Goal: Information Seeking & Learning: Learn about a topic

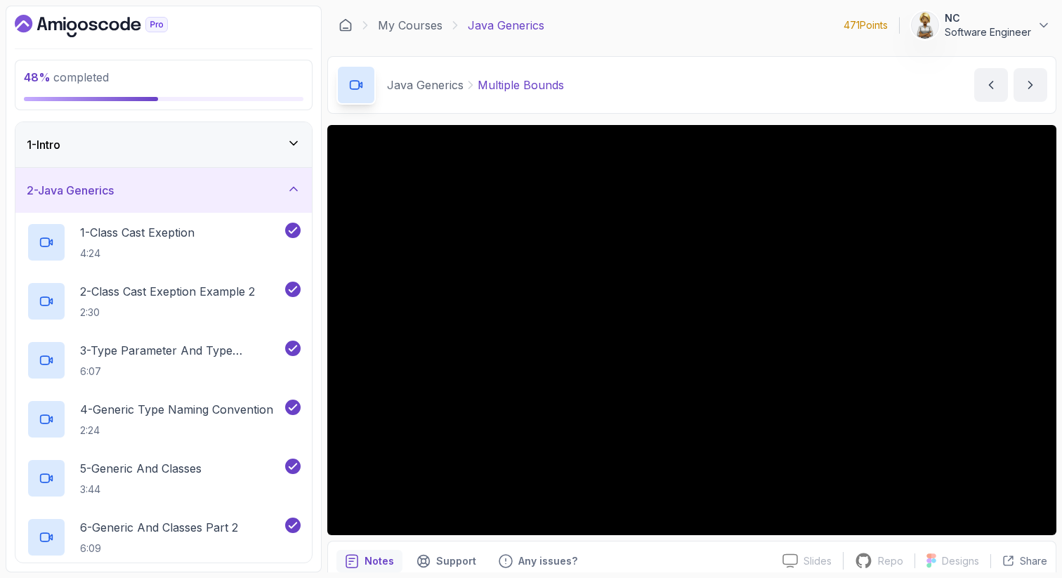
scroll to position [28, 0]
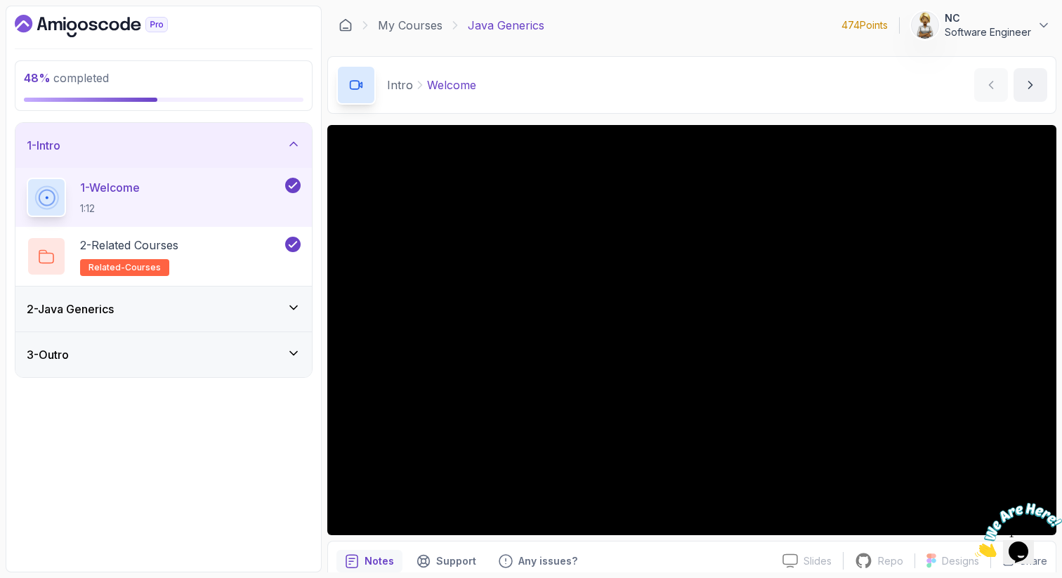
click at [277, 305] on div "2 - Java Generics" at bounding box center [164, 309] width 274 height 17
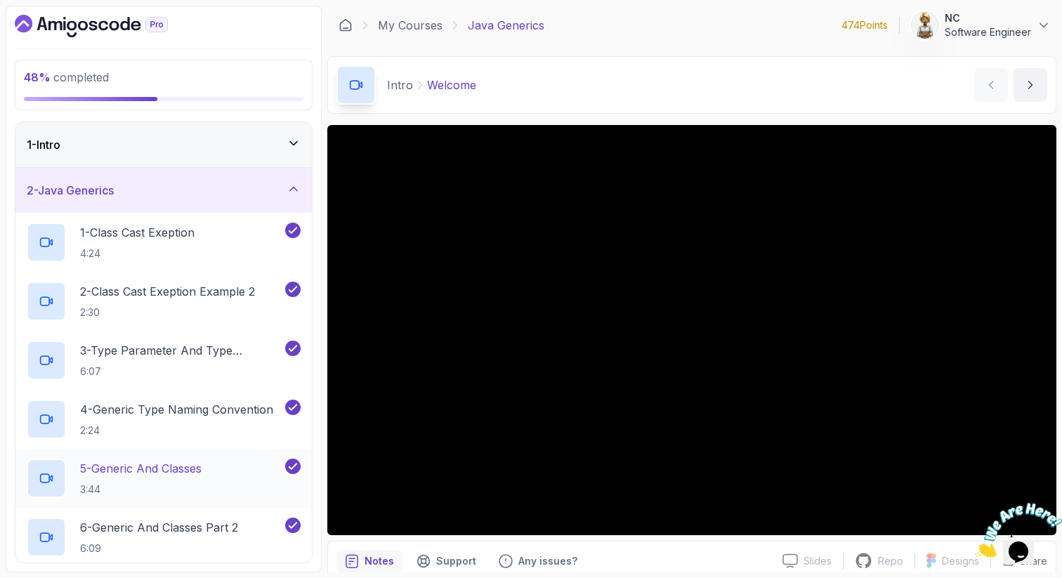
click at [264, 465] on div "5 - Generic And Classes 3:44" at bounding box center [155, 478] width 256 height 39
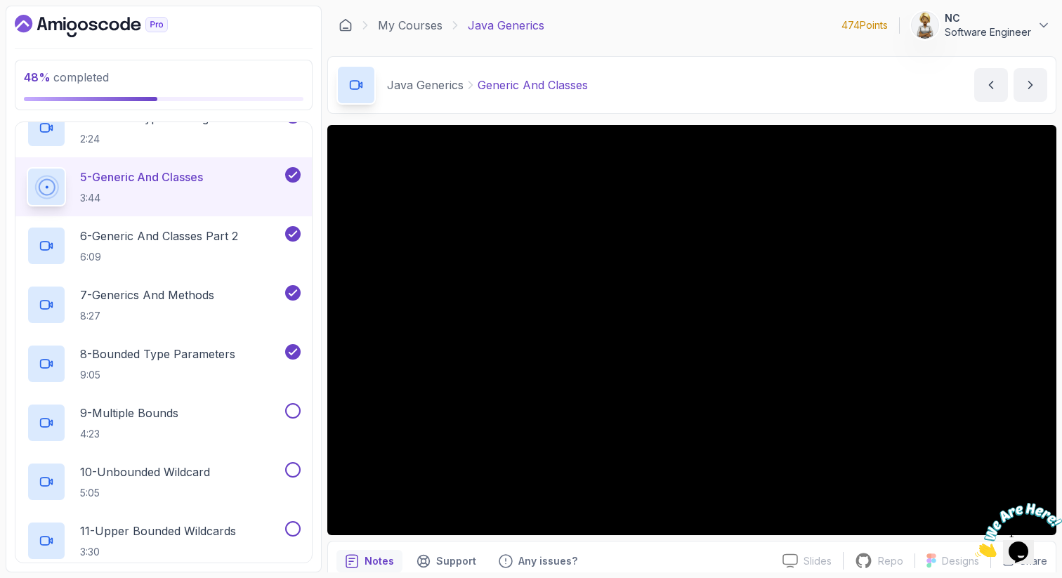
scroll to position [309, 0]
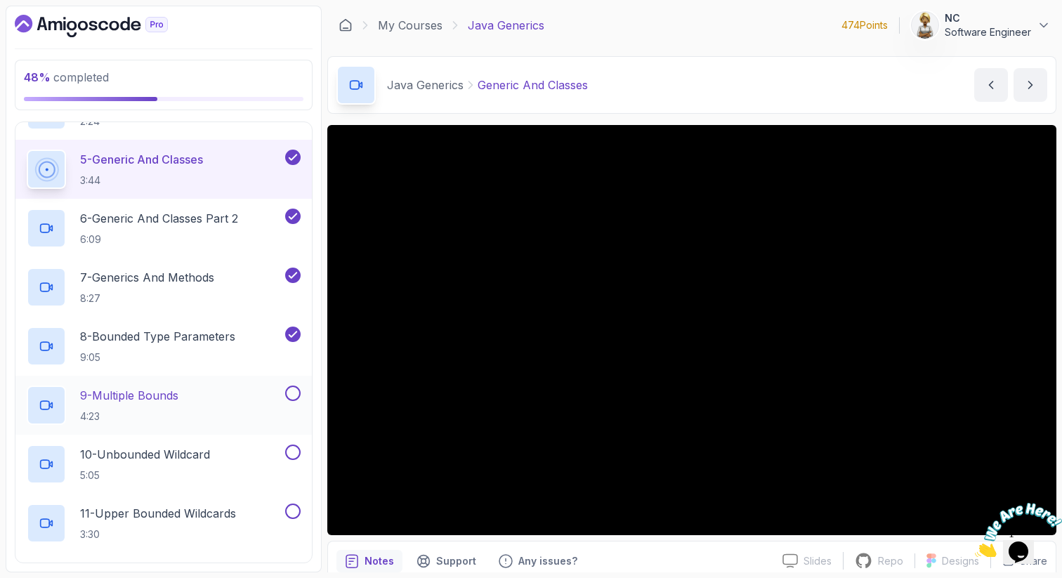
click at [236, 401] on div "9 - Multiple Bounds 4:23" at bounding box center [155, 405] width 256 height 39
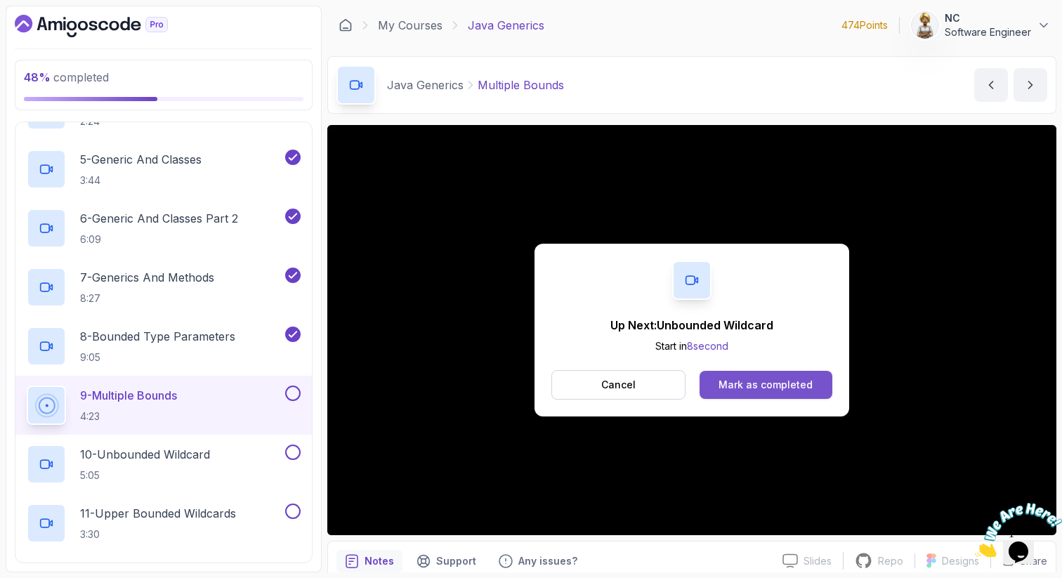
click at [744, 388] on div "Mark as completed" at bounding box center [765, 385] width 94 height 14
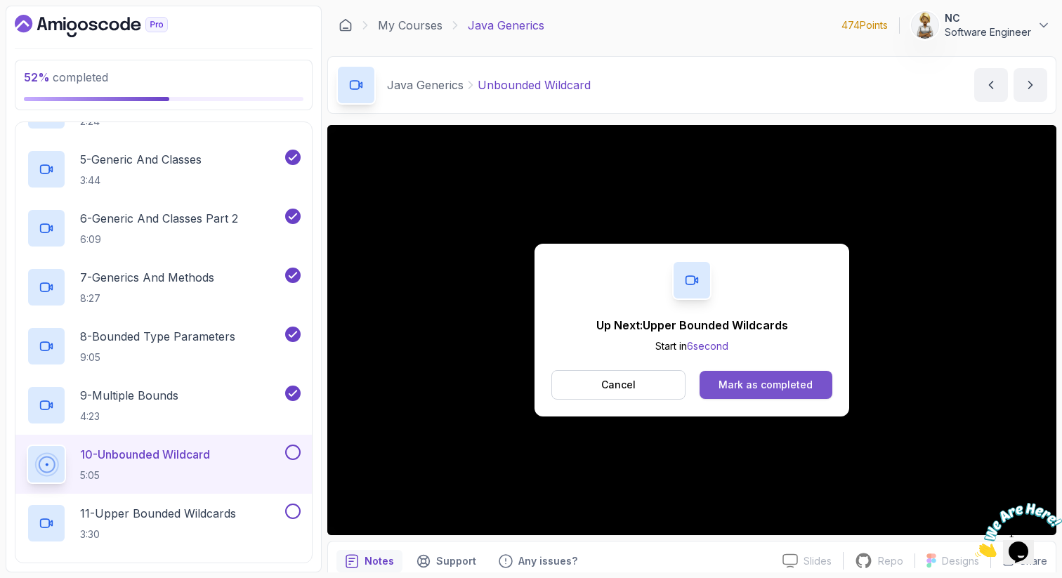
click at [779, 390] on div "Mark as completed" at bounding box center [765, 385] width 94 height 14
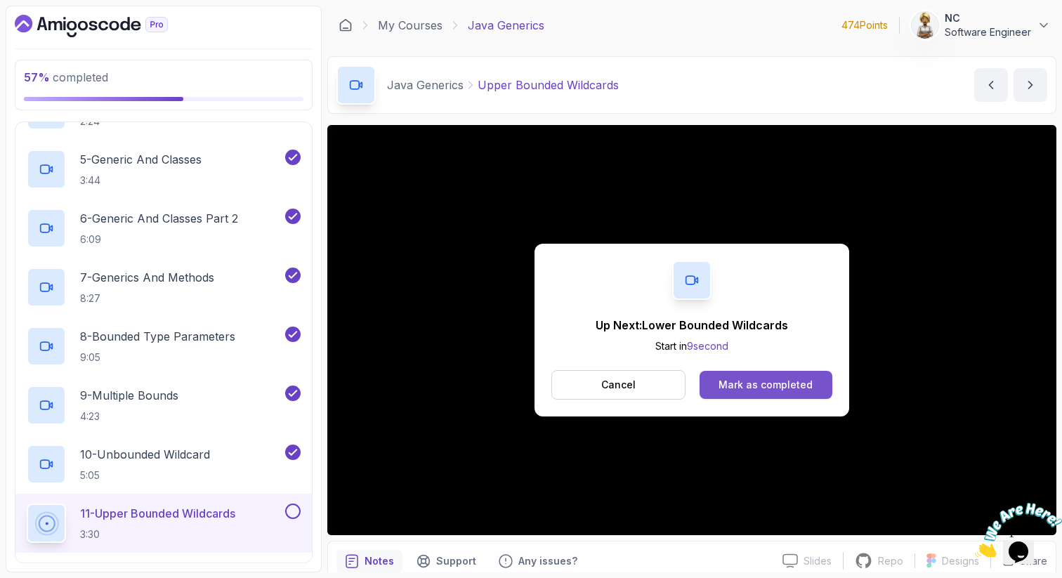
click at [734, 381] on div "Mark as completed" at bounding box center [765, 385] width 94 height 14
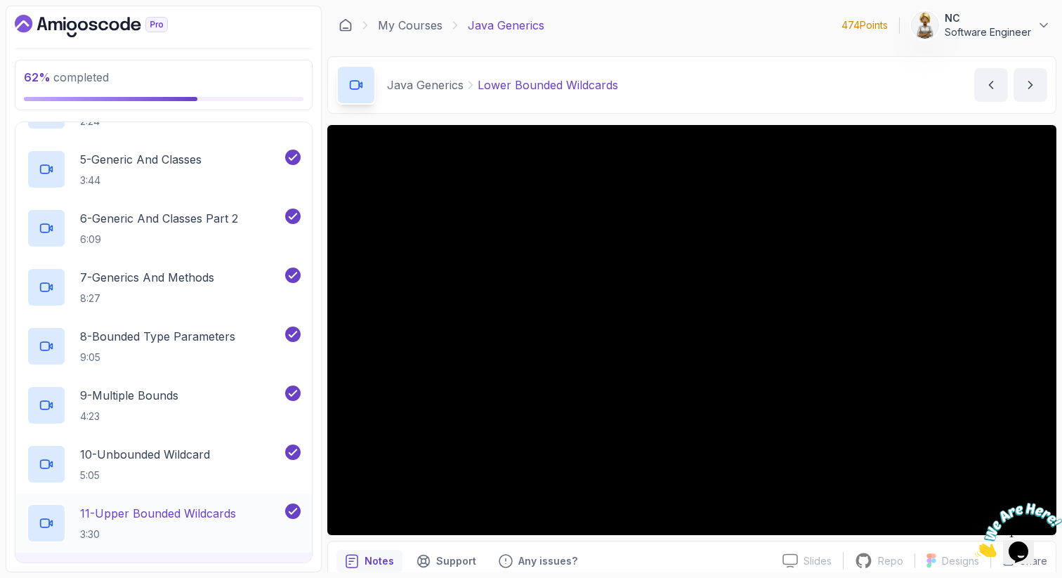
click at [119, 519] on p "11 - Upper Bounded Wildcards" at bounding box center [158, 513] width 156 height 17
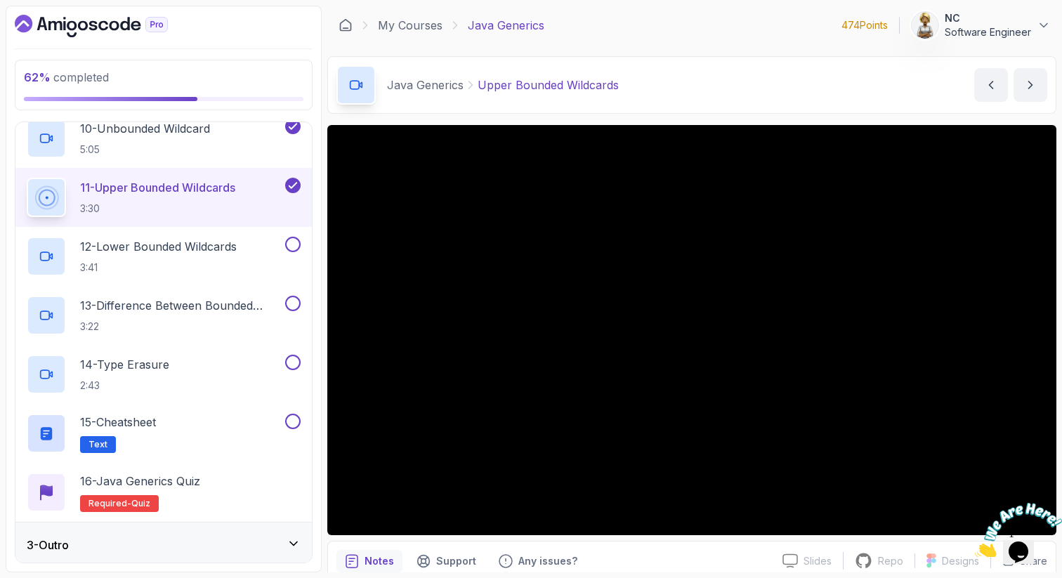
scroll to position [640, 0]
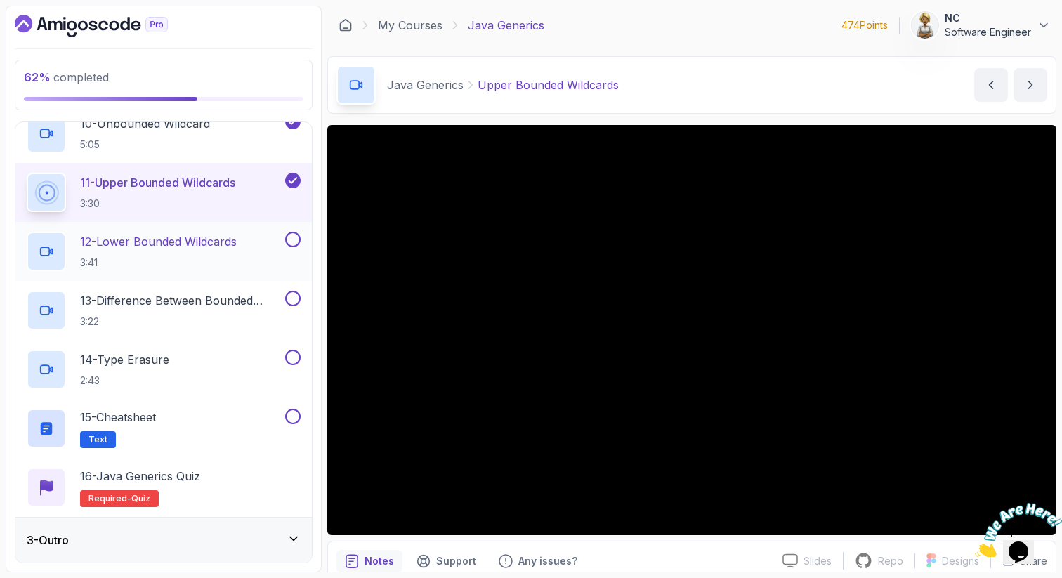
click at [183, 248] on p "12 - Lower Bounded Wildcards" at bounding box center [158, 241] width 157 height 17
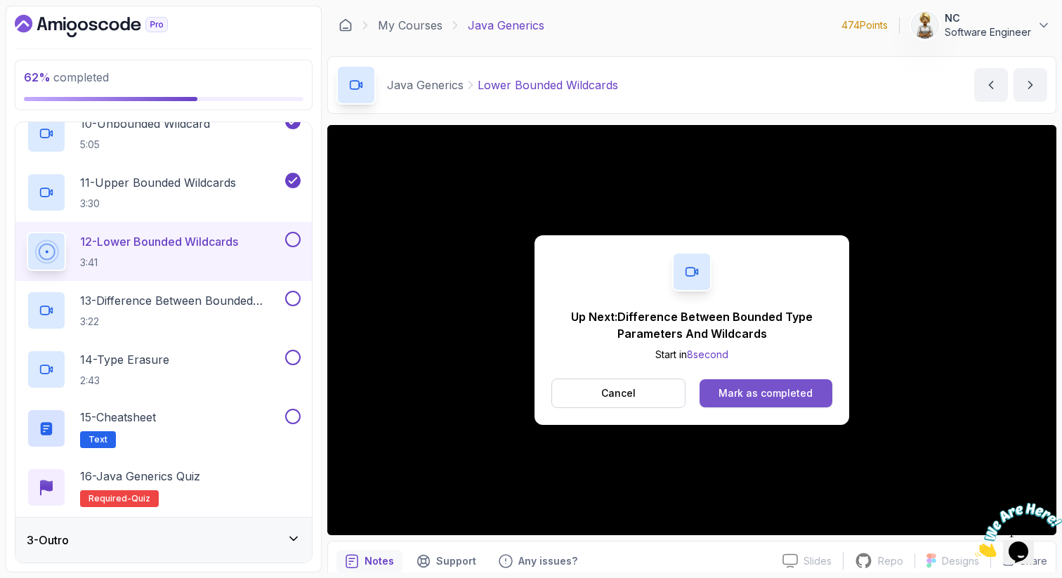
click at [753, 380] on button "Mark as completed" at bounding box center [765, 393] width 133 height 28
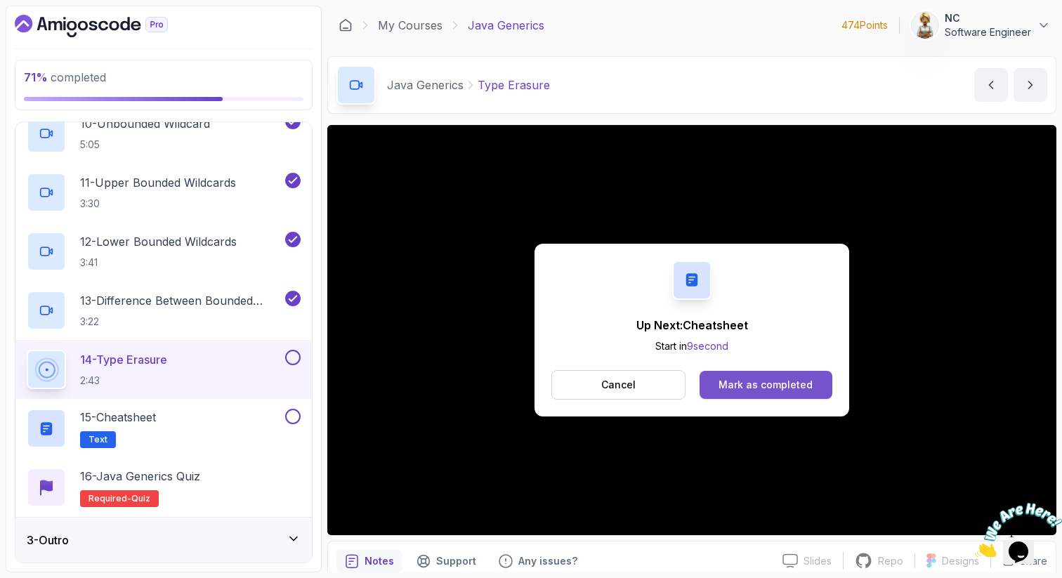
click at [760, 390] on div "Mark as completed" at bounding box center [765, 385] width 94 height 14
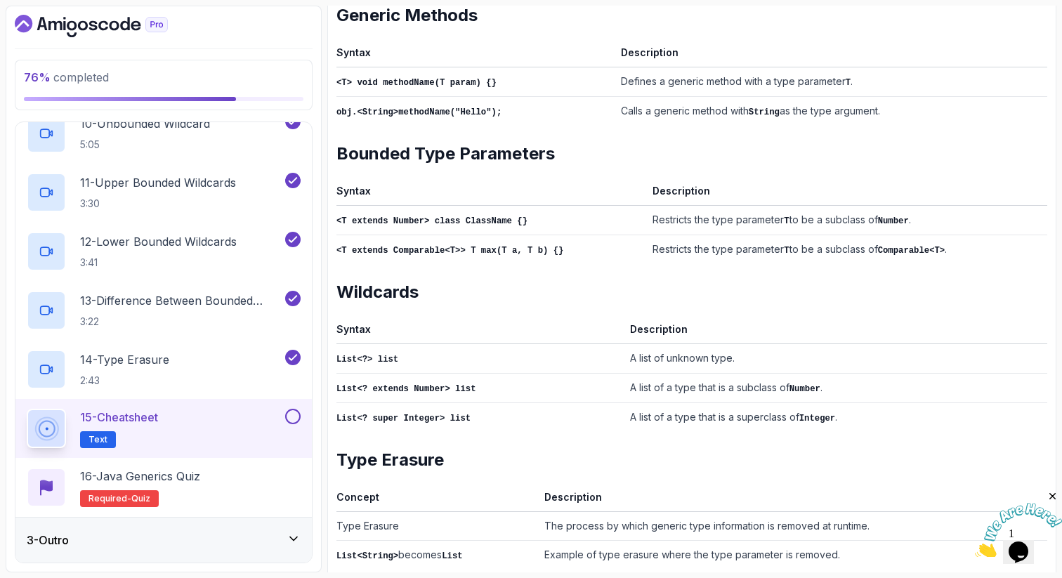
scroll to position [578, 0]
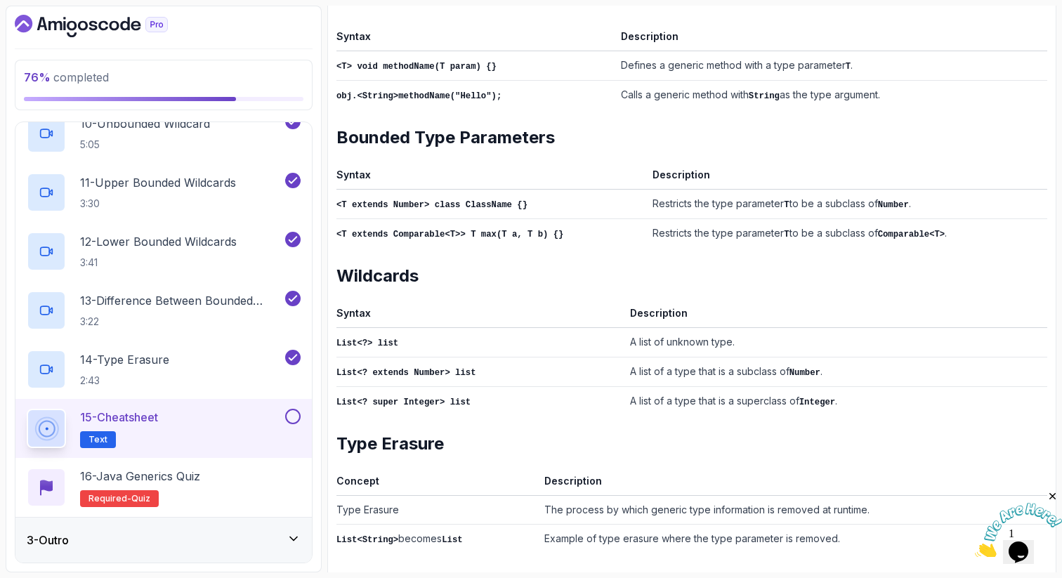
click at [244, 434] on div "15 - Cheatsheet Text" at bounding box center [155, 428] width 256 height 39
click at [290, 416] on button at bounding box center [292, 416] width 15 height 15
click at [244, 472] on div "16 - Java Generics Quiz Required- quiz" at bounding box center [164, 487] width 274 height 39
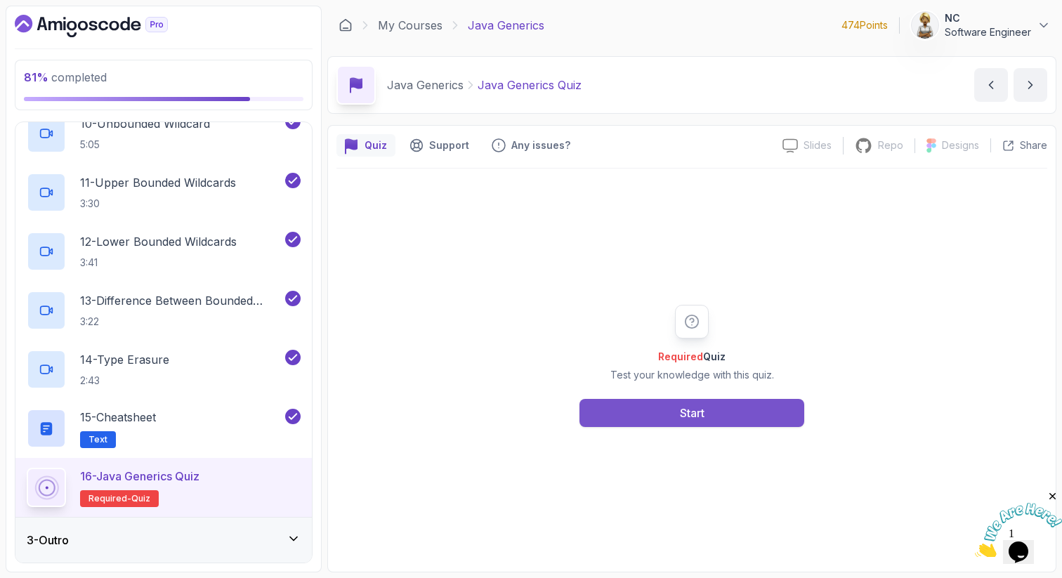
click at [700, 420] on div "Start" at bounding box center [692, 413] width 25 height 17
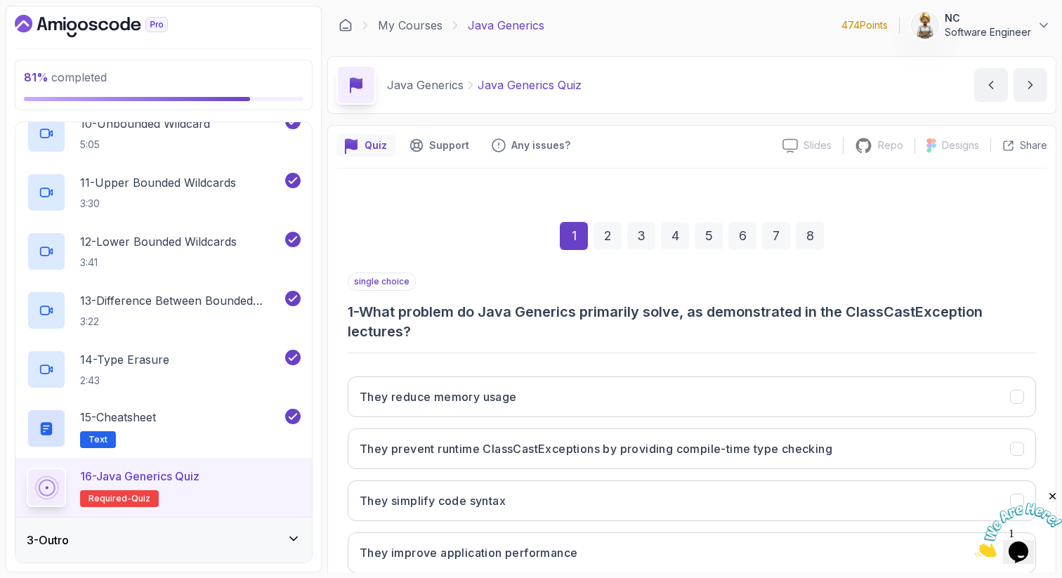
click at [964, 239] on div "1 2 3 4 5 6 7 8" at bounding box center [692, 235] width 688 height 73
click at [1026, 334] on h3 "1 - What problem do Java Generics primarily solve, as demonstrated in the Class…" at bounding box center [692, 321] width 688 height 39
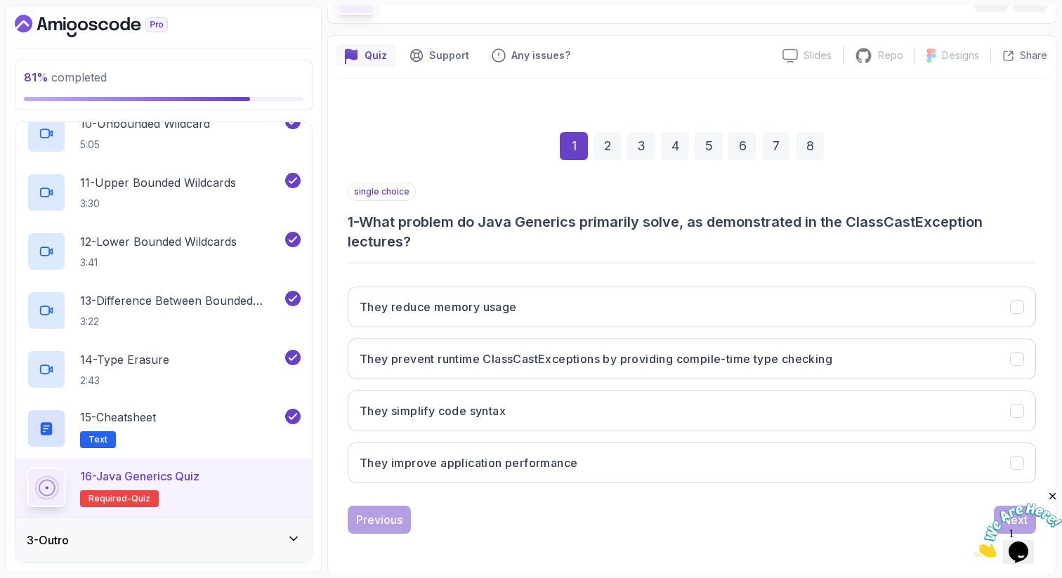
scroll to position [91, 0]
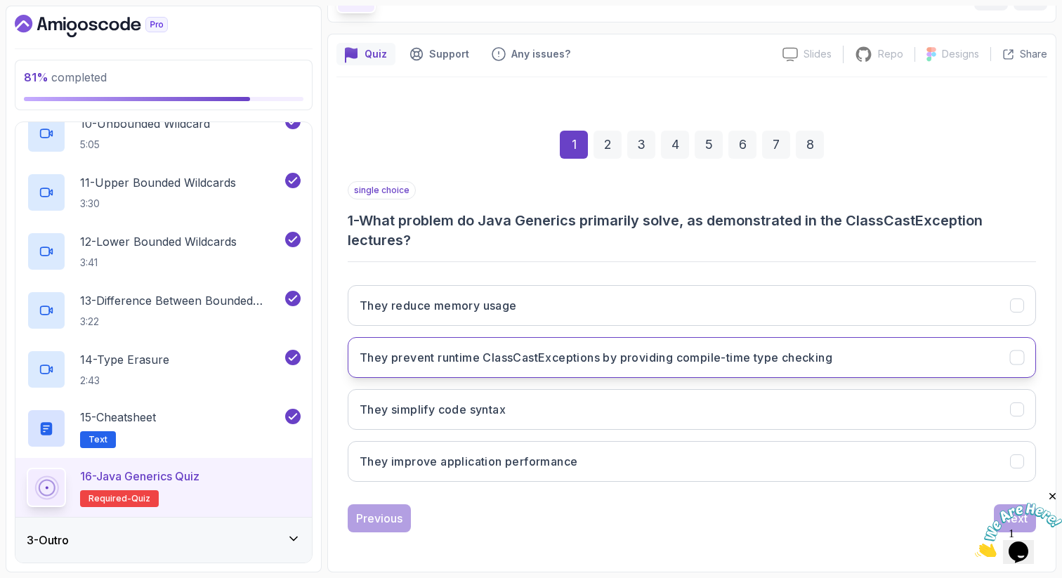
click at [826, 346] on button "They prevent runtime ClassCastExceptions by providing compile-time type checking" at bounding box center [692, 357] width 688 height 41
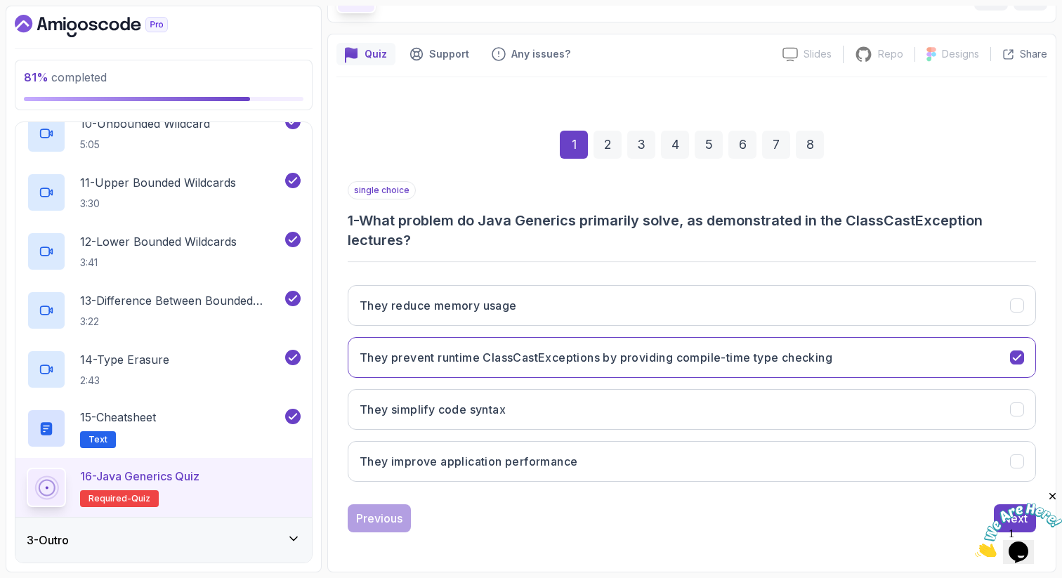
drag, startPoint x: 1054, startPoint y: 492, endPoint x: 2029, endPoint y: 982, distance: 1091.1
click at [1054, 492] on icon "Close" at bounding box center [1052, 496] width 13 height 13
click at [1006, 515] on div "Next" at bounding box center [1014, 518] width 25 height 17
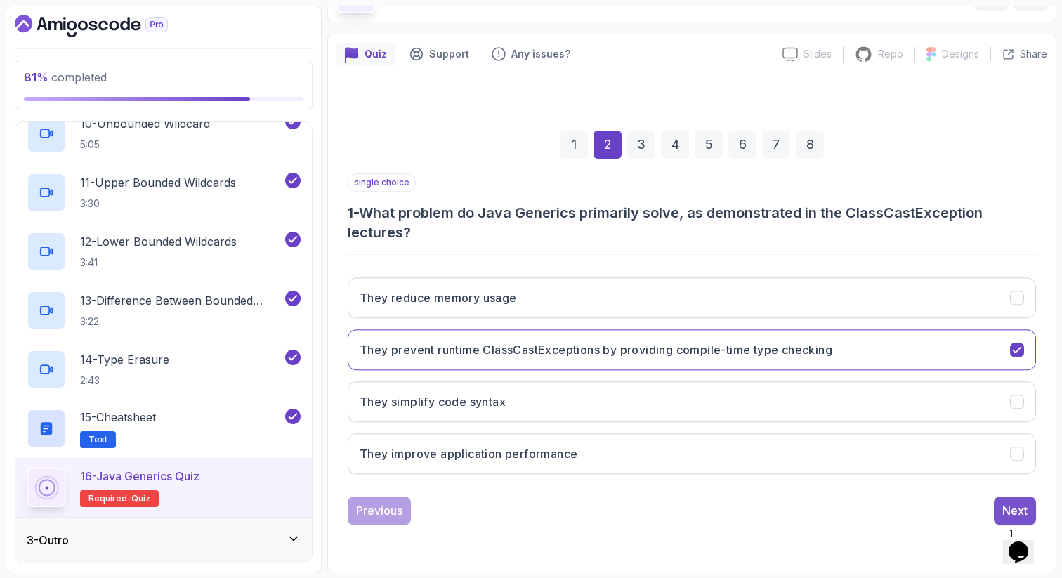
scroll to position [72, 0]
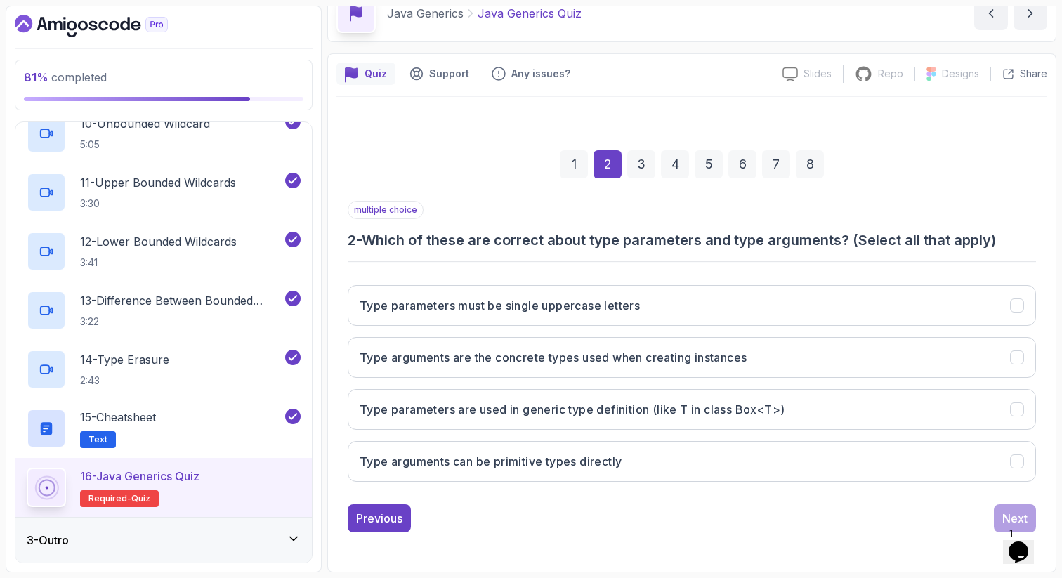
click at [294, 535] on icon at bounding box center [294, 539] width 14 height 14
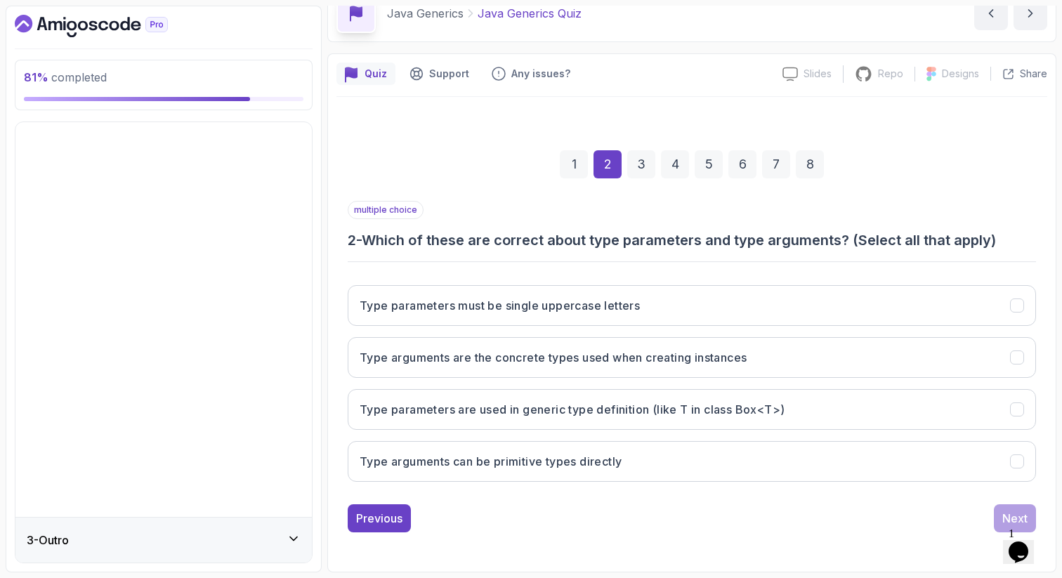
scroll to position [0, 0]
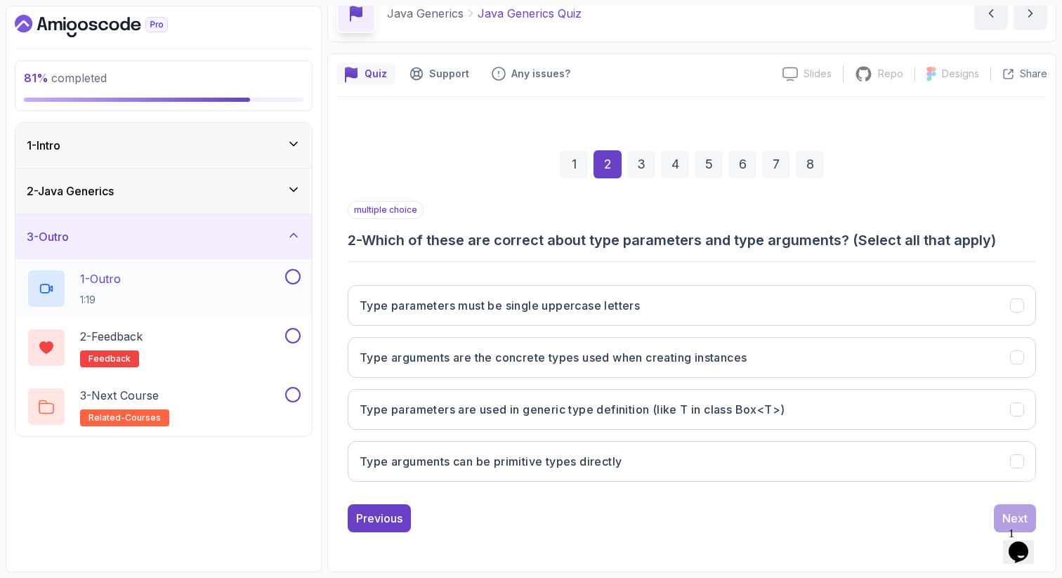
click at [184, 282] on div "1 - Outro 1:19" at bounding box center [155, 288] width 256 height 39
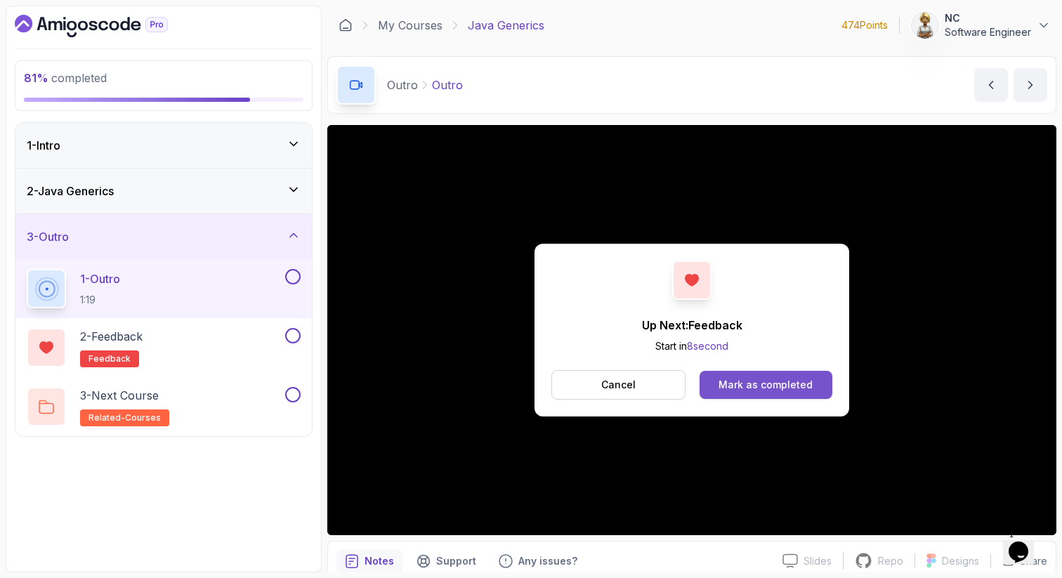
click at [747, 387] on div "Mark as completed" at bounding box center [765, 385] width 94 height 14
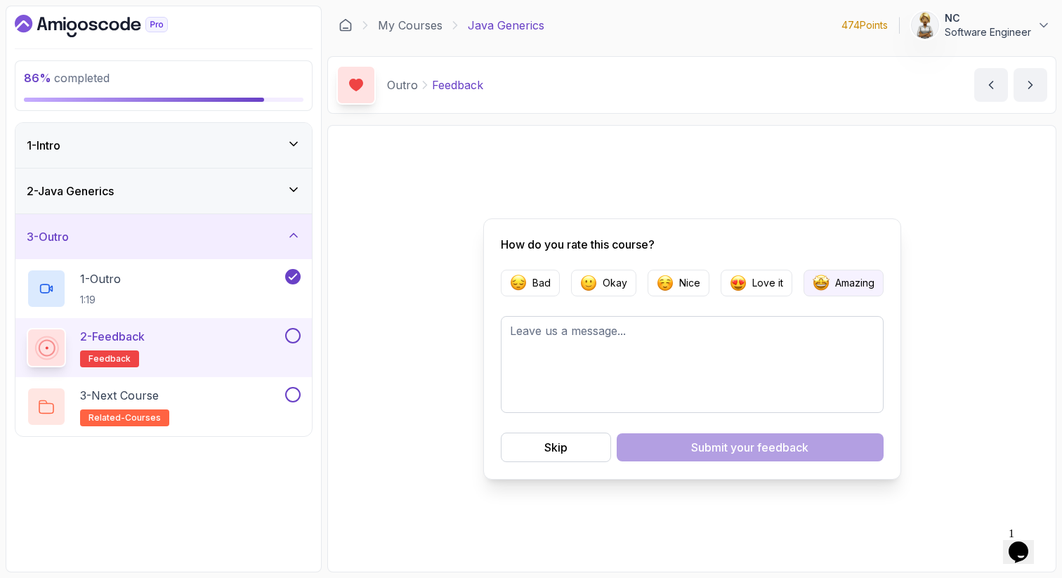
click at [838, 285] on p "Amazing" at bounding box center [854, 283] width 39 height 14
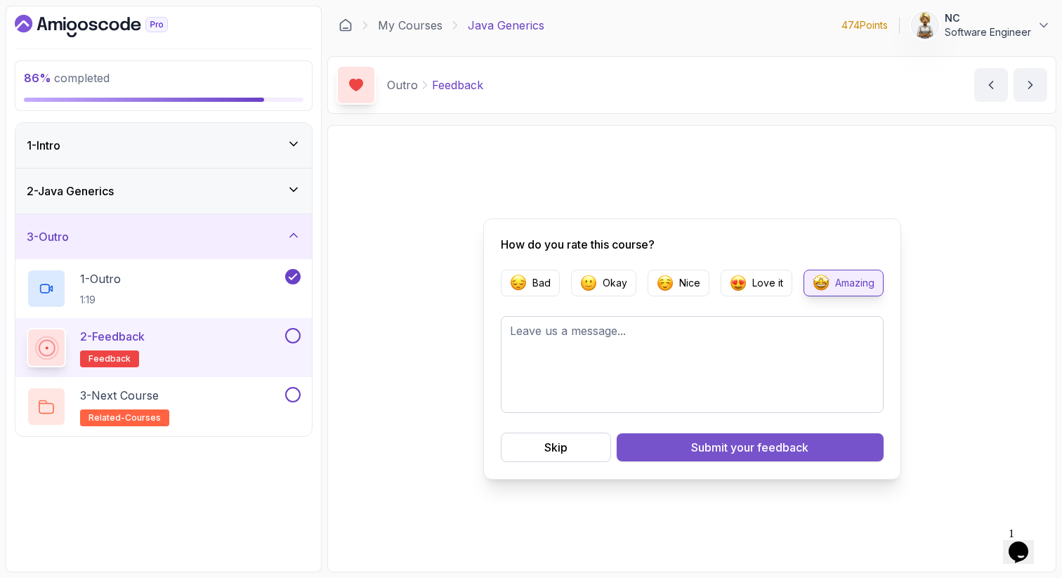
click at [688, 448] on button "Submit your feedback" at bounding box center [750, 447] width 267 height 28
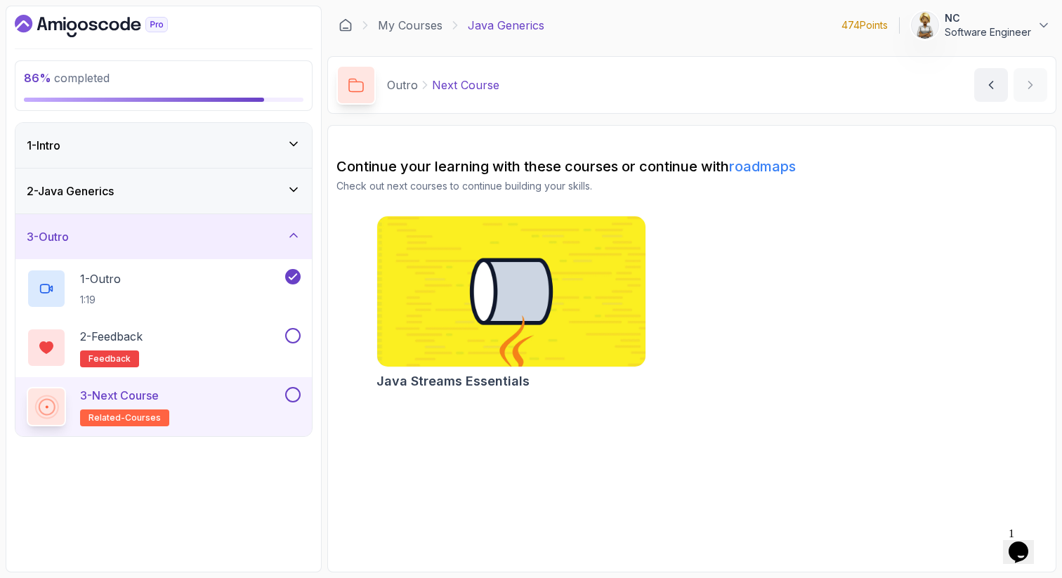
click at [294, 391] on button at bounding box center [292, 394] width 15 height 15
click at [295, 333] on button at bounding box center [292, 335] width 15 height 15
click at [294, 232] on icon at bounding box center [294, 235] width 14 height 14
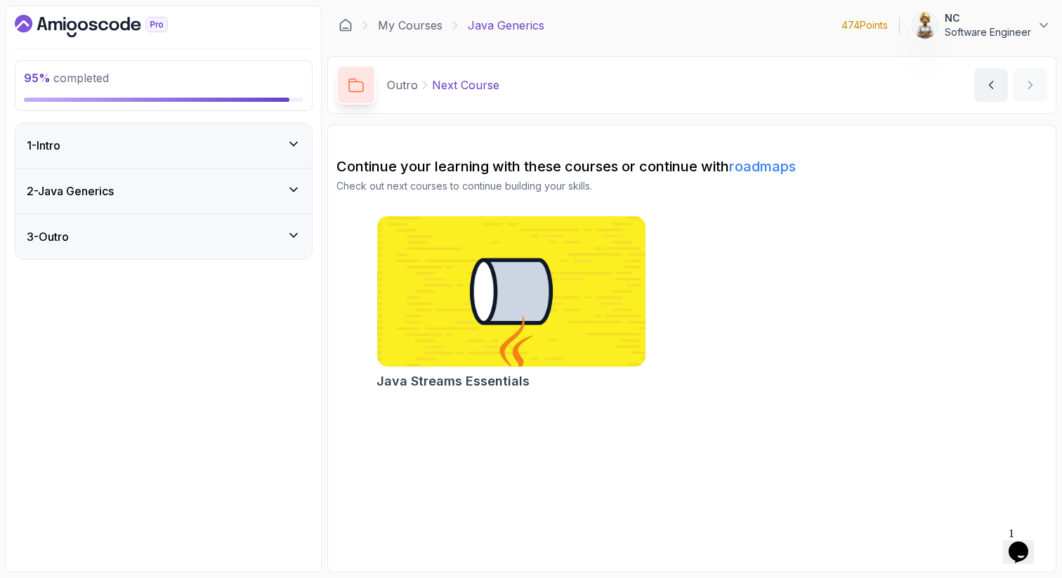
click at [298, 192] on icon at bounding box center [294, 190] width 14 height 14
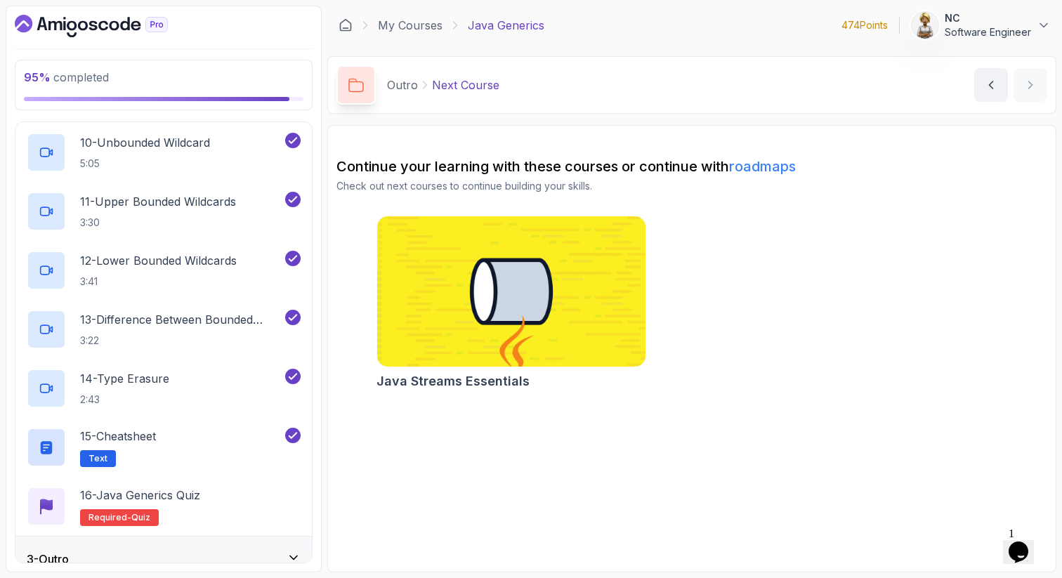
scroll to position [640, 0]
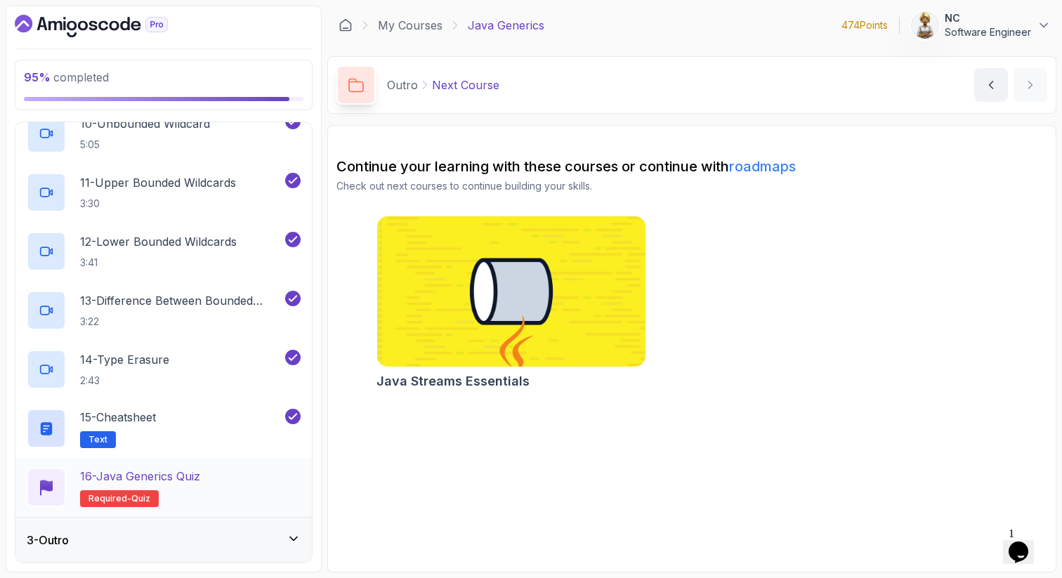
click at [187, 468] on p "16 - Java Generics Quiz" at bounding box center [140, 476] width 120 height 17
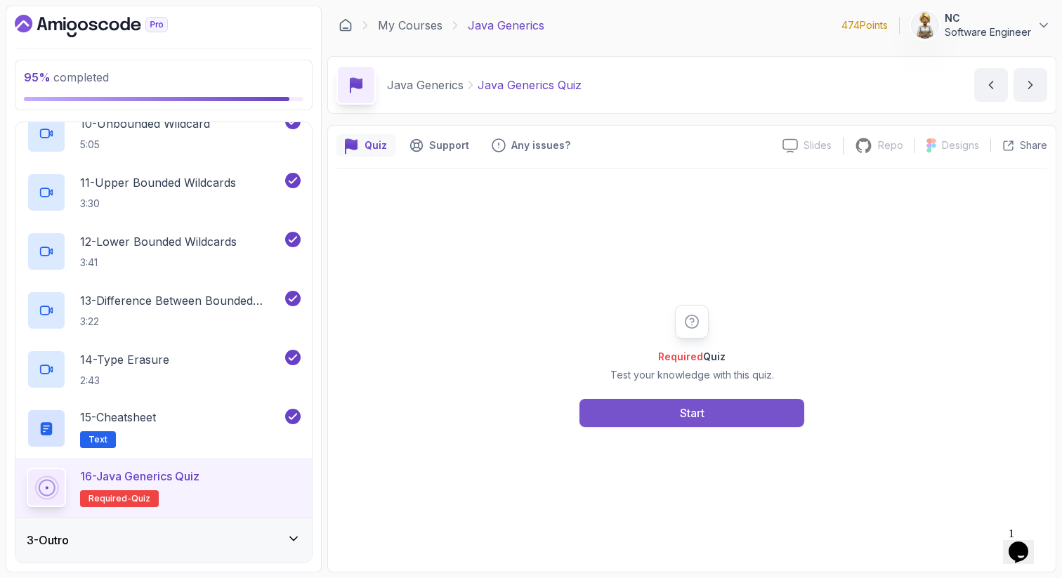
click at [695, 412] on div "Start" at bounding box center [692, 413] width 25 height 17
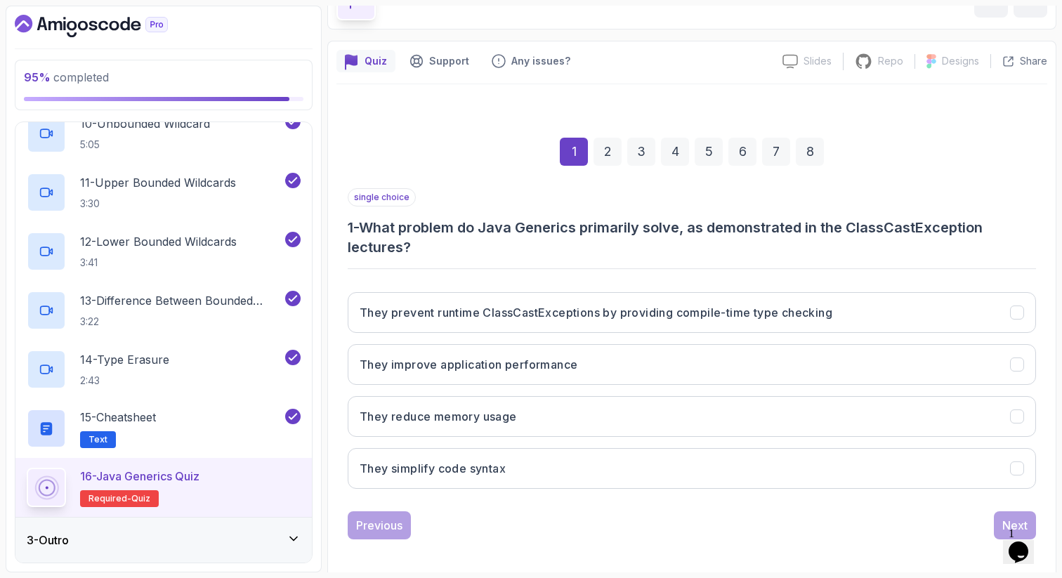
scroll to position [91, 0]
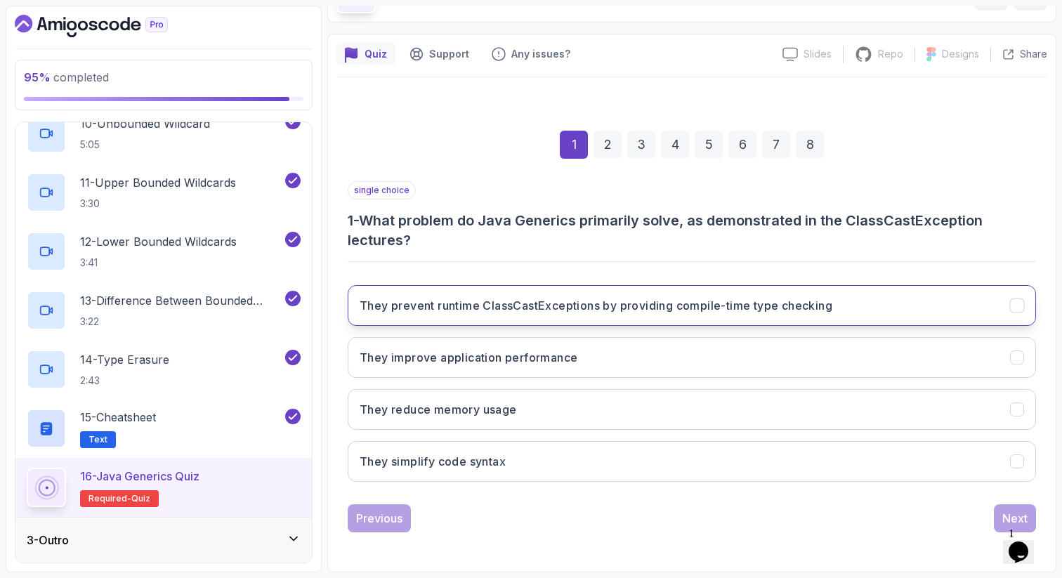
click at [648, 298] on h3 "They prevent runtime ClassCastExceptions by providing compile-time type checking" at bounding box center [596, 305] width 473 height 17
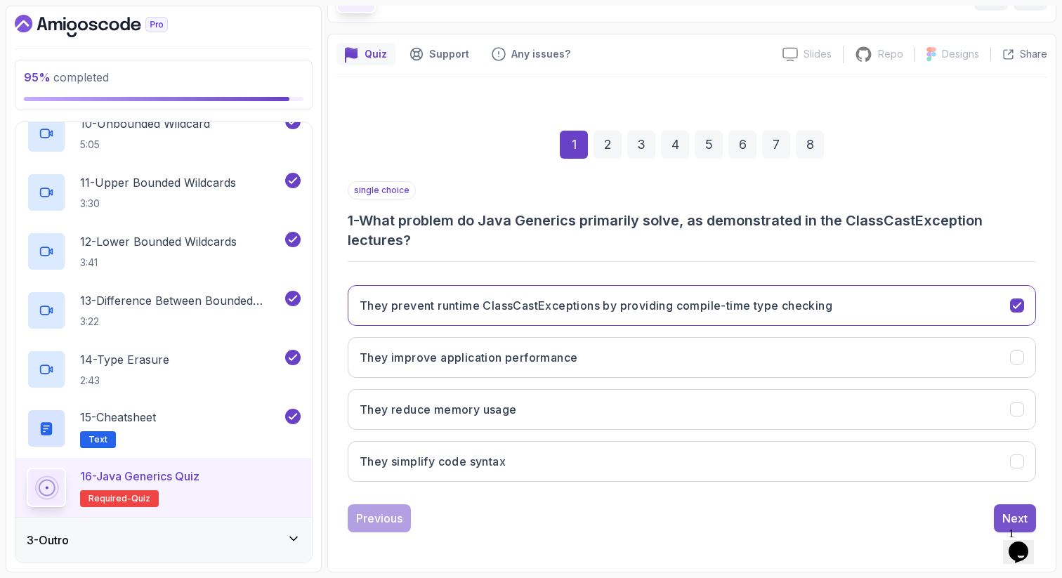
click at [1018, 507] on button "Next" at bounding box center [1015, 518] width 42 height 28
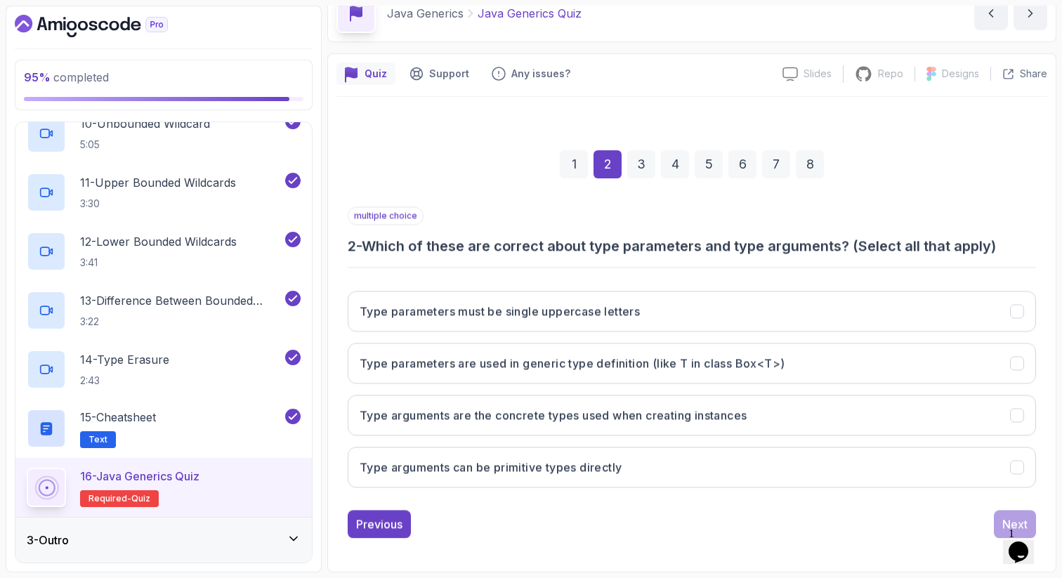
scroll to position [72, 0]
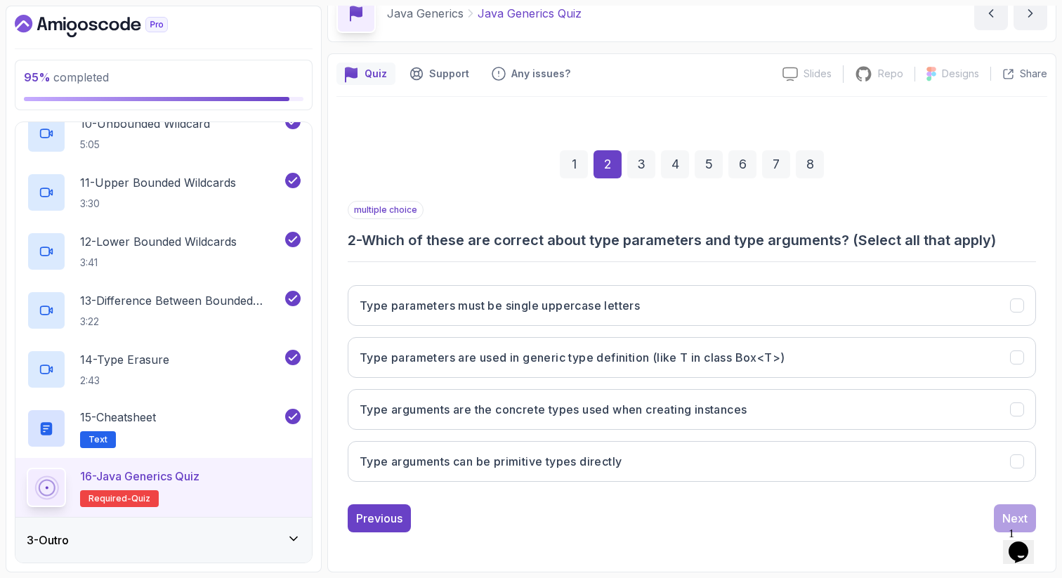
click at [705, 336] on div "Type parameters must be single uppercase letters Type parameters are used in ge…" at bounding box center [692, 383] width 688 height 219
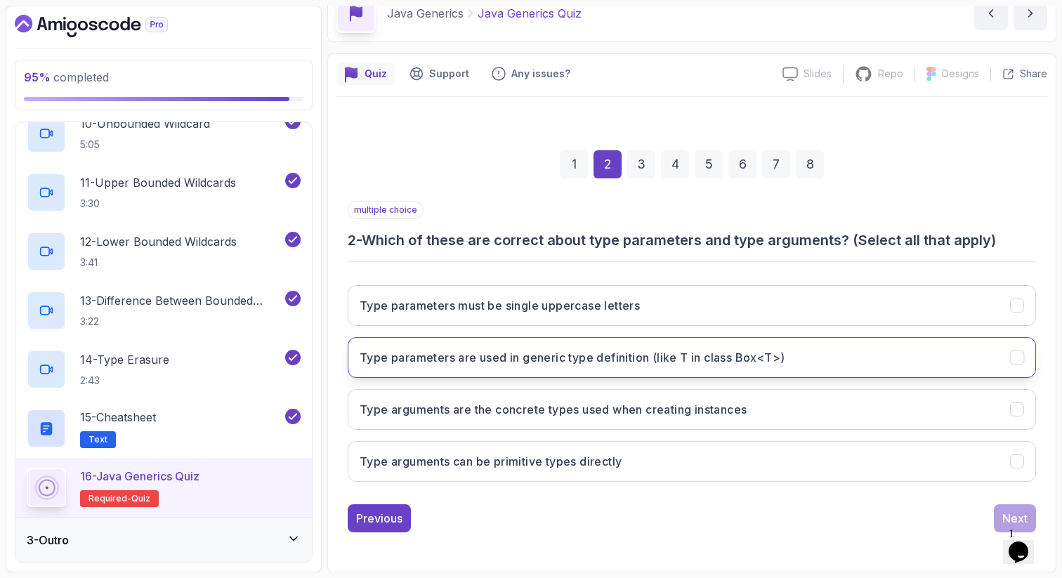
click at [704, 344] on button "Type parameters are used in generic type definition (like T in class Box<T>)" at bounding box center [692, 357] width 688 height 41
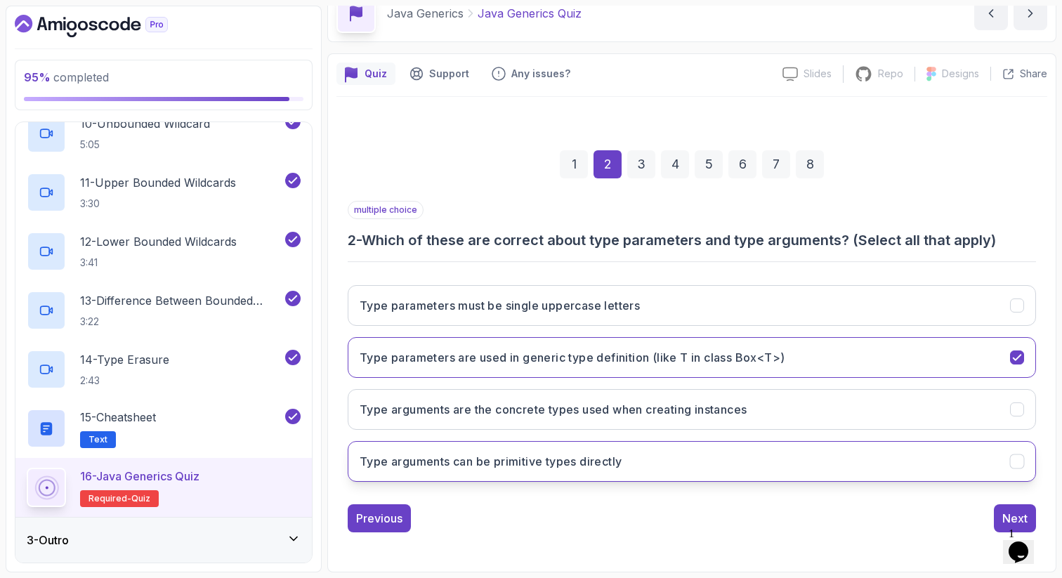
click at [482, 462] on h3 "Type arguments can be primitive types directly" at bounding box center [491, 461] width 262 height 17
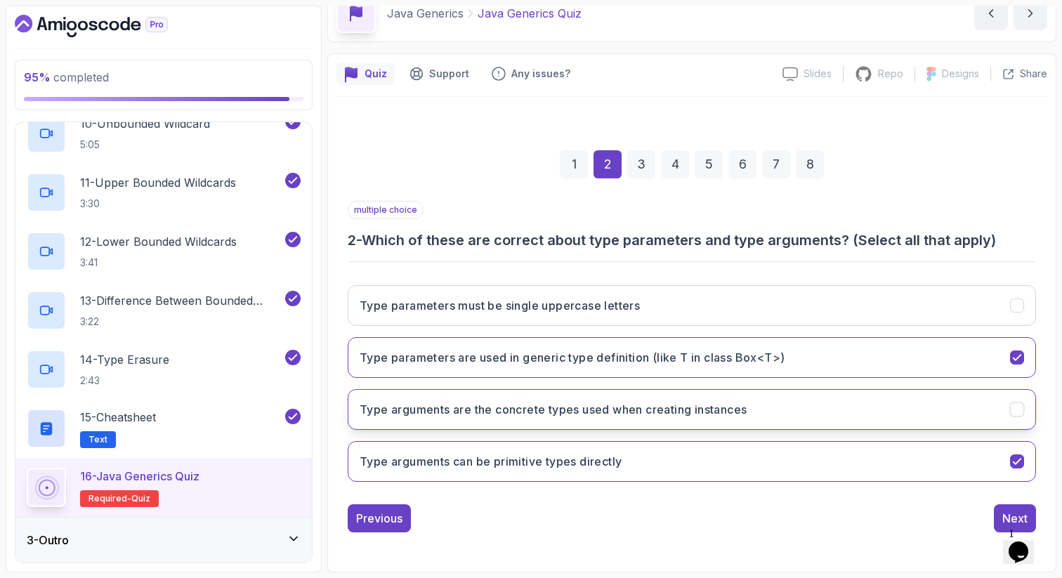
click at [515, 411] on h3 "Type arguments are the concrete types used when creating instances" at bounding box center [553, 409] width 387 height 17
click at [1010, 512] on div "Next" at bounding box center [1014, 518] width 25 height 17
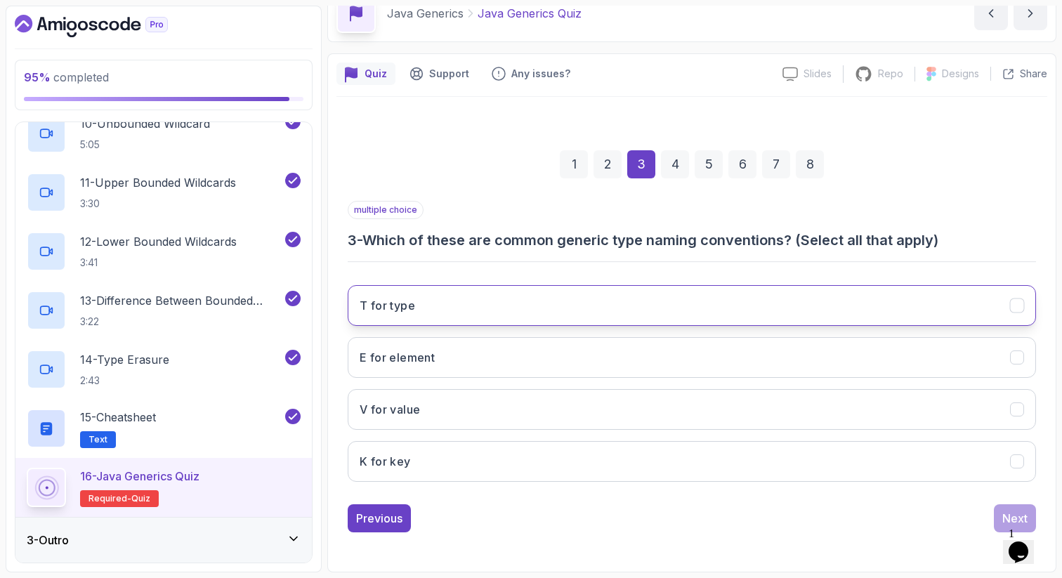
click at [438, 295] on button "T for type" at bounding box center [692, 305] width 688 height 41
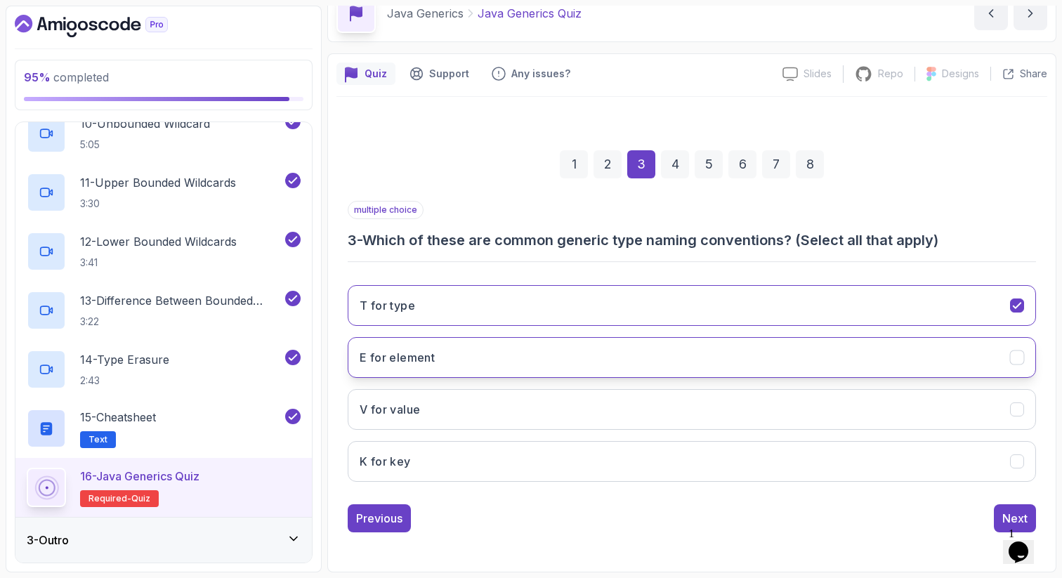
click at [430, 353] on h3 "E for element" at bounding box center [397, 357] width 75 height 17
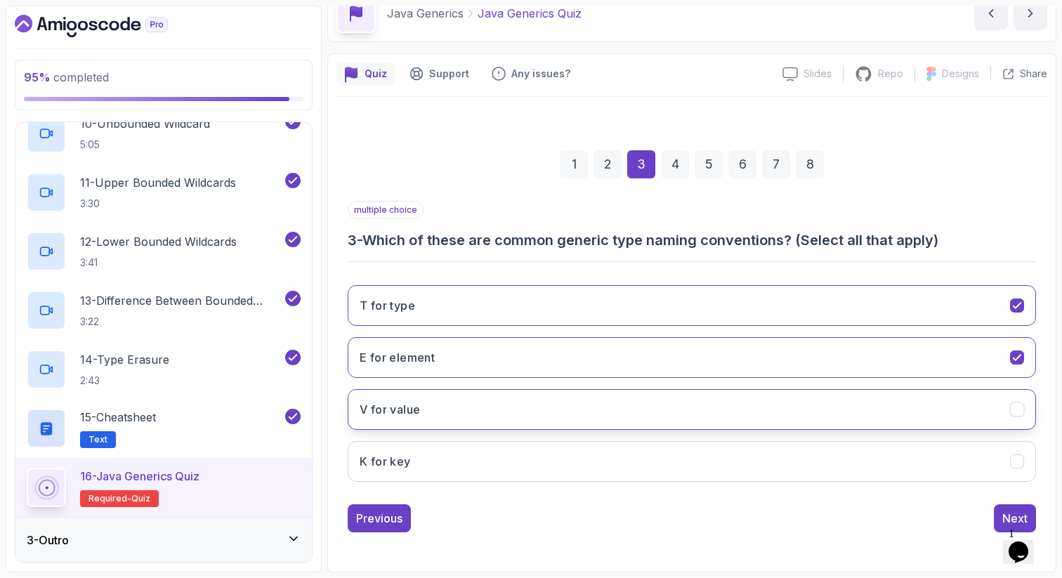
click at [417, 409] on h3 "V for value" at bounding box center [390, 409] width 60 height 17
click at [407, 466] on h3 "K for key" at bounding box center [385, 461] width 51 height 17
click at [1010, 515] on div "Next" at bounding box center [1014, 518] width 25 height 17
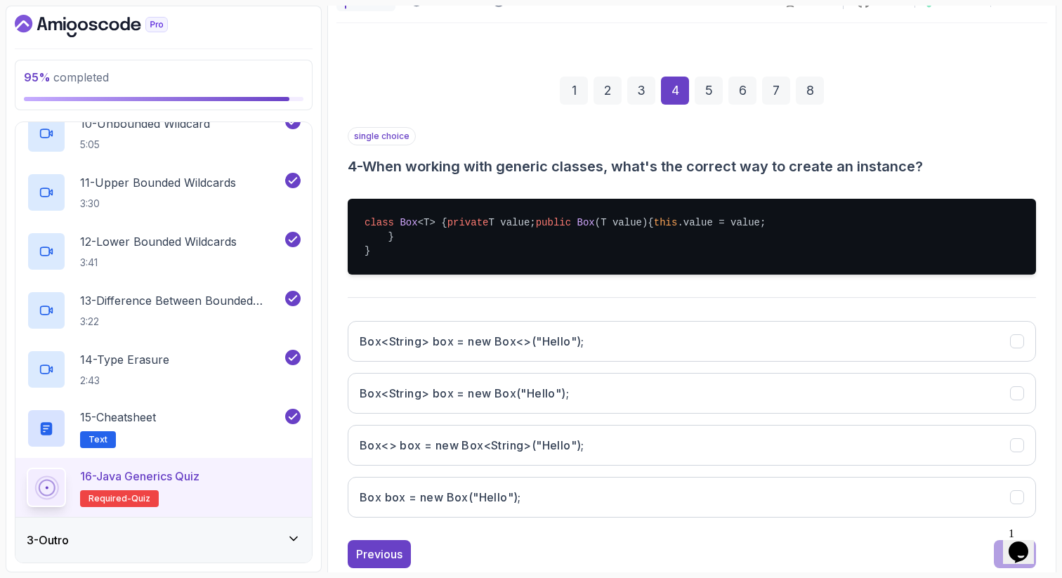
scroll to position [156, 0]
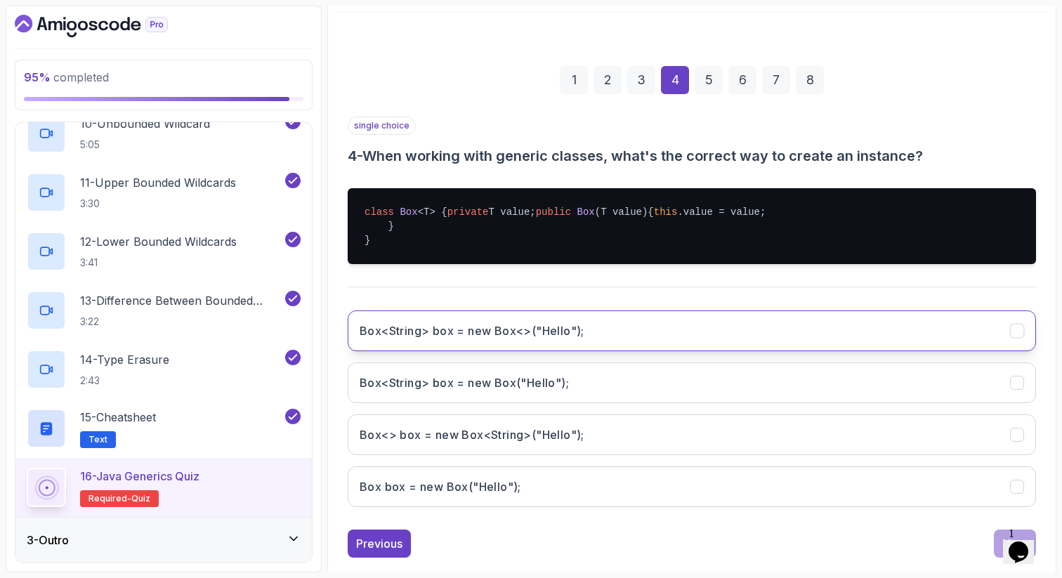
click at [539, 339] on h3 "Box<String> box = new Box<>("Hello");" at bounding box center [472, 330] width 225 height 17
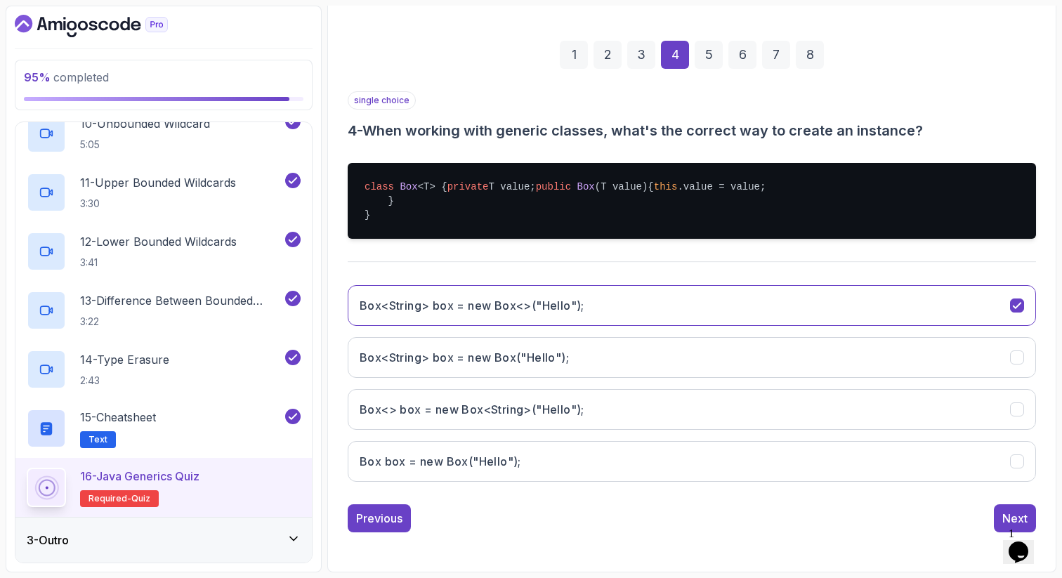
scroll to position [223, 0]
click at [1006, 510] on div "Next" at bounding box center [1014, 518] width 25 height 17
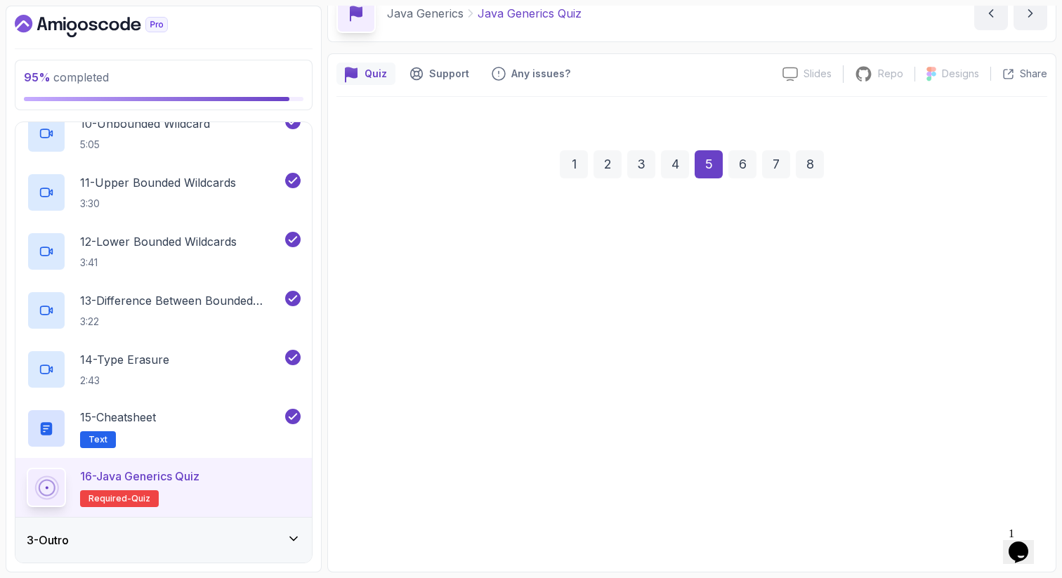
scroll to position [72, 0]
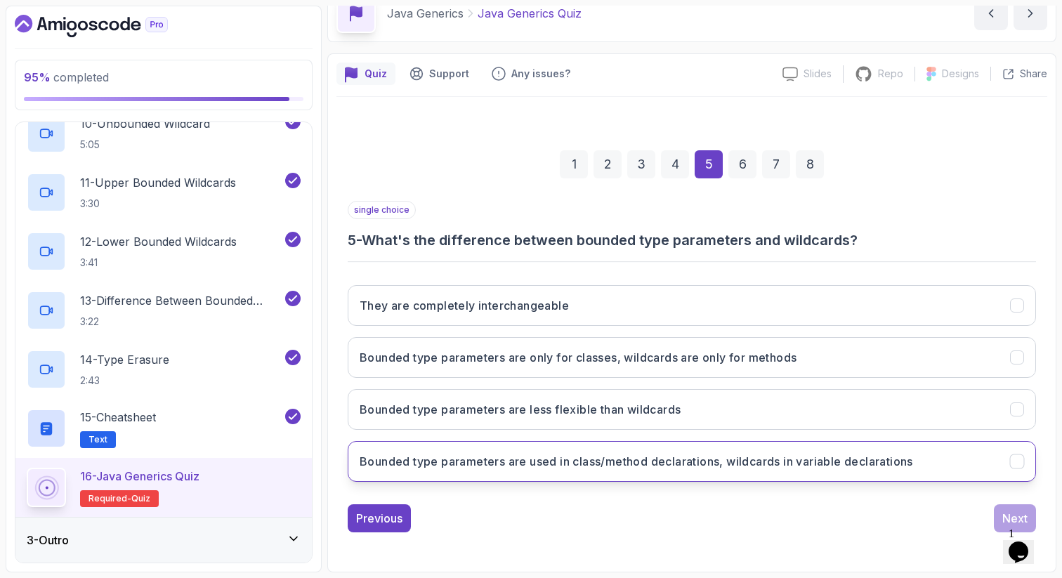
click at [657, 453] on h3 "Bounded type parameters are used in class/method declarations, wildcards in var…" at bounding box center [636, 461] width 553 height 17
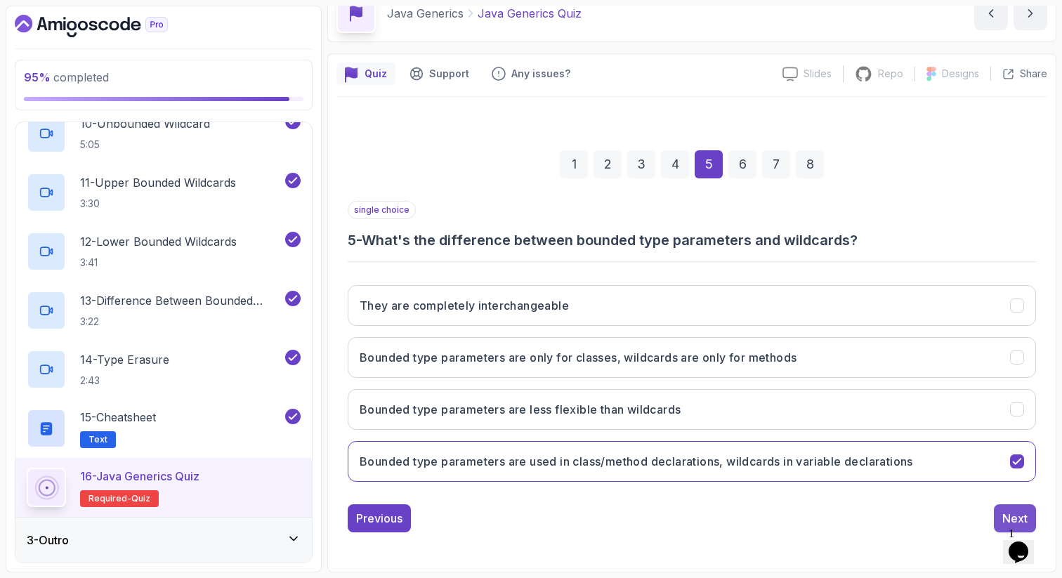
click at [1017, 506] on button "Next" at bounding box center [1015, 518] width 42 height 28
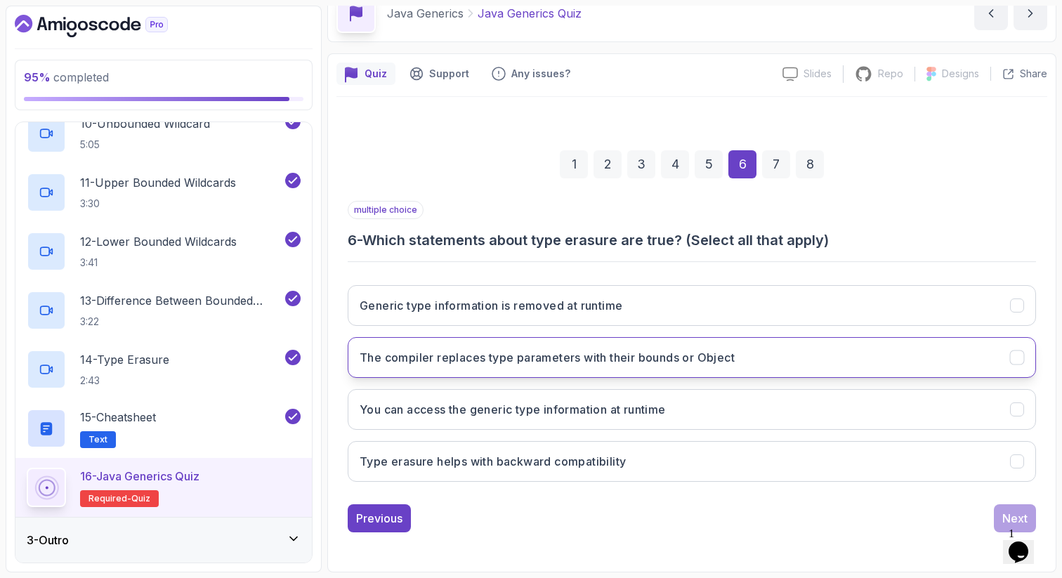
click at [696, 346] on button "The compiler replaces type parameters with their bounds or Object" at bounding box center [692, 357] width 688 height 41
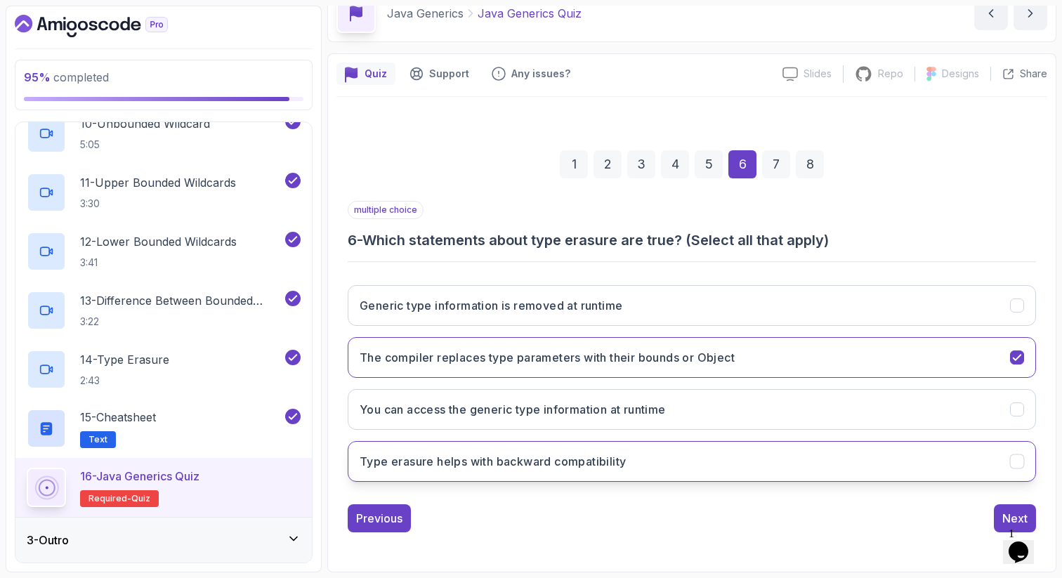
click at [614, 461] on h3 "Type erasure helps with backward compatibility" at bounding box center [493, 461] width 266 height 17
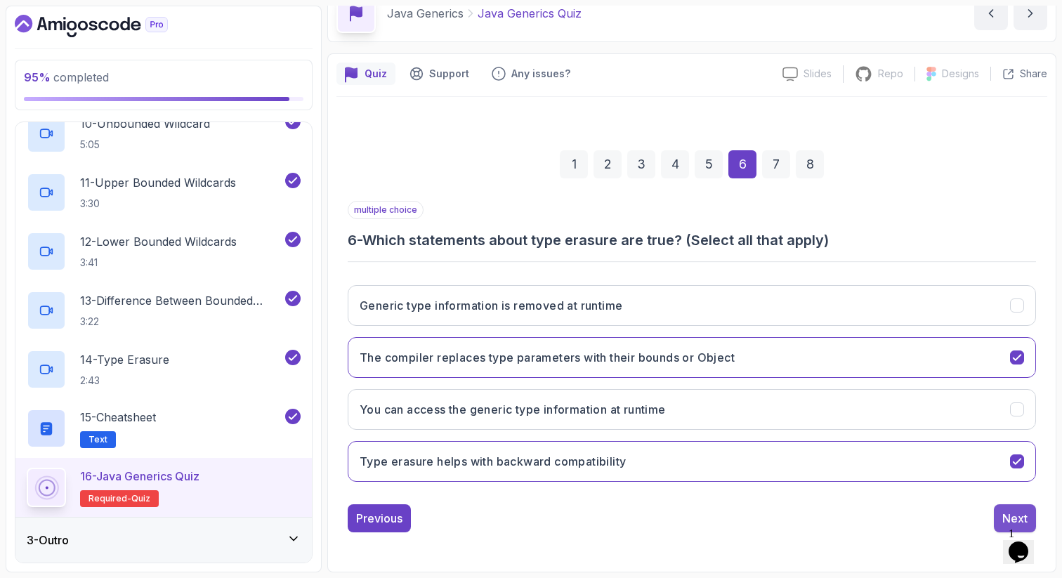
click at [1018, 509] on button "Next" at bounding box center [1015, 518] width 42 height 28
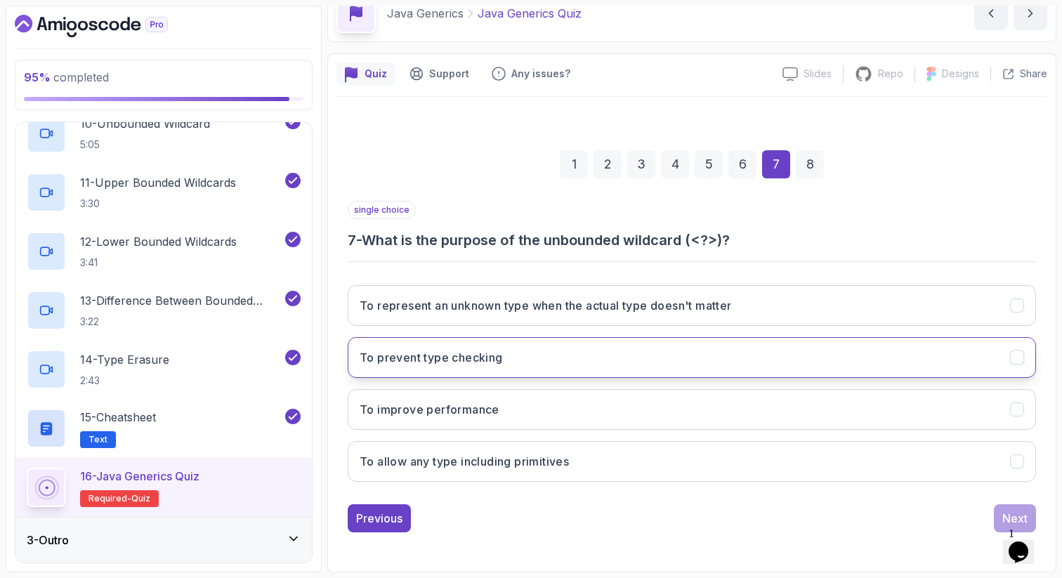
click at [461, 350] on h3 "To prevent type checking" at bounding box center [431, 357] width 143 height 17
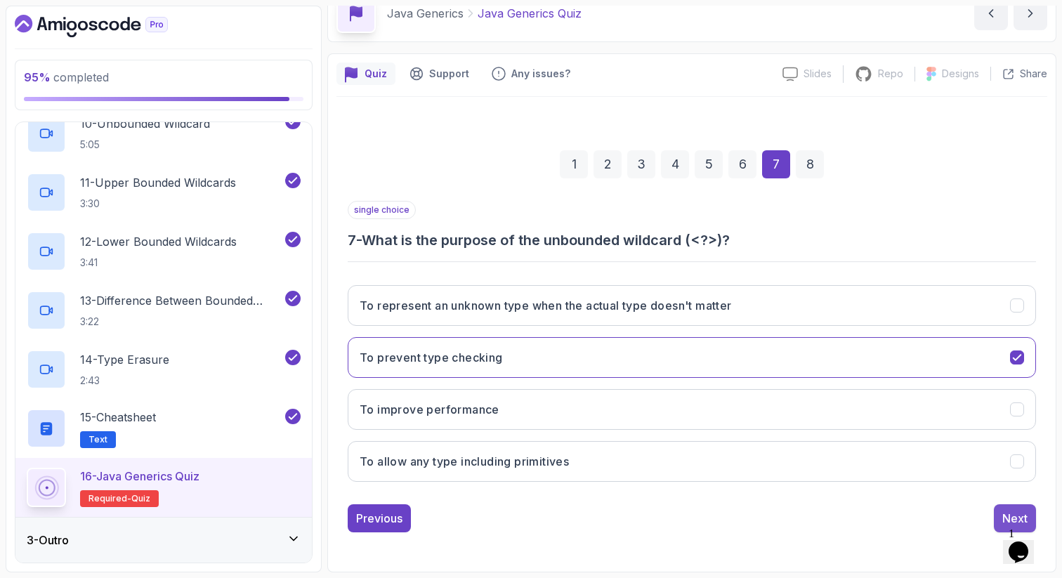
click at [1015, 515] on div "Next" at bounding box center [1014, 518] width 25 height 17
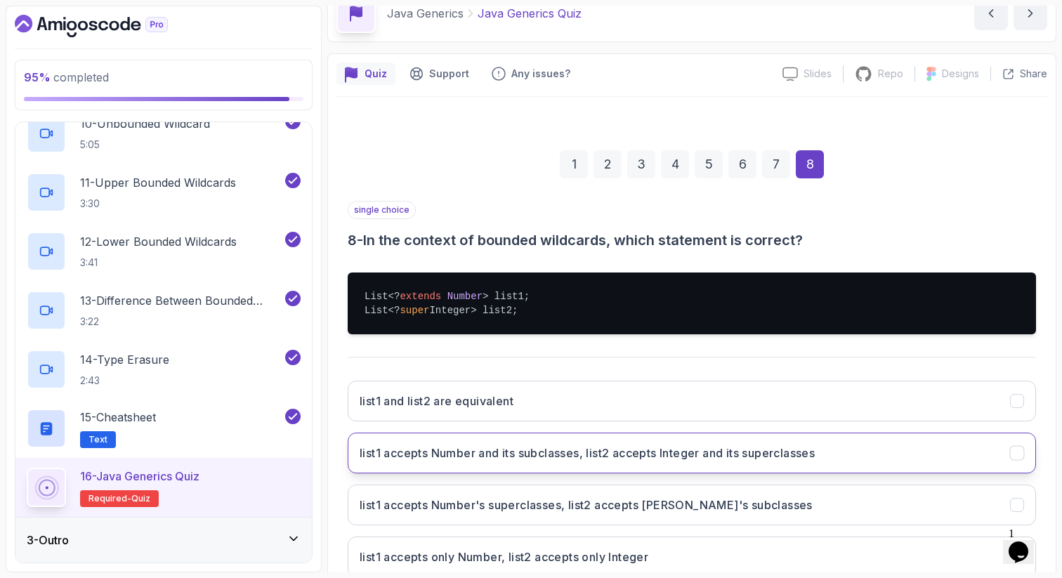
click at [994, 455] on button "list1 accepts Number and its subclasses, list2 accepts Integer and its supercla…" at bounding box center [692, 453] width 688 height 41
click at [1054, 478] on div "Quiz Support Any issues? Slides Slides not available Repo Repository not availa…" at bounding box center [691, 360] width 729 height 614
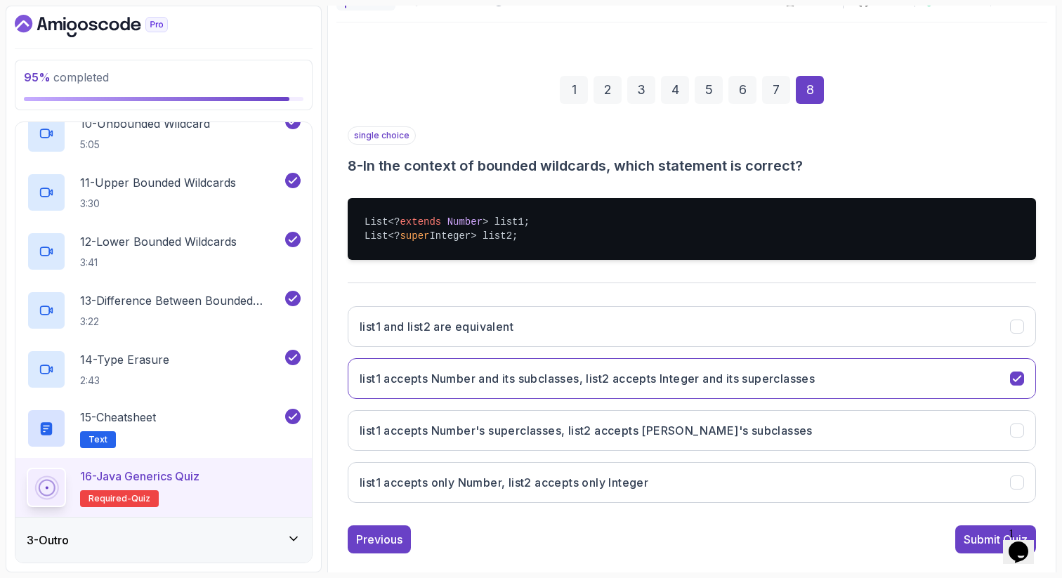
scroll to position [167, 0]
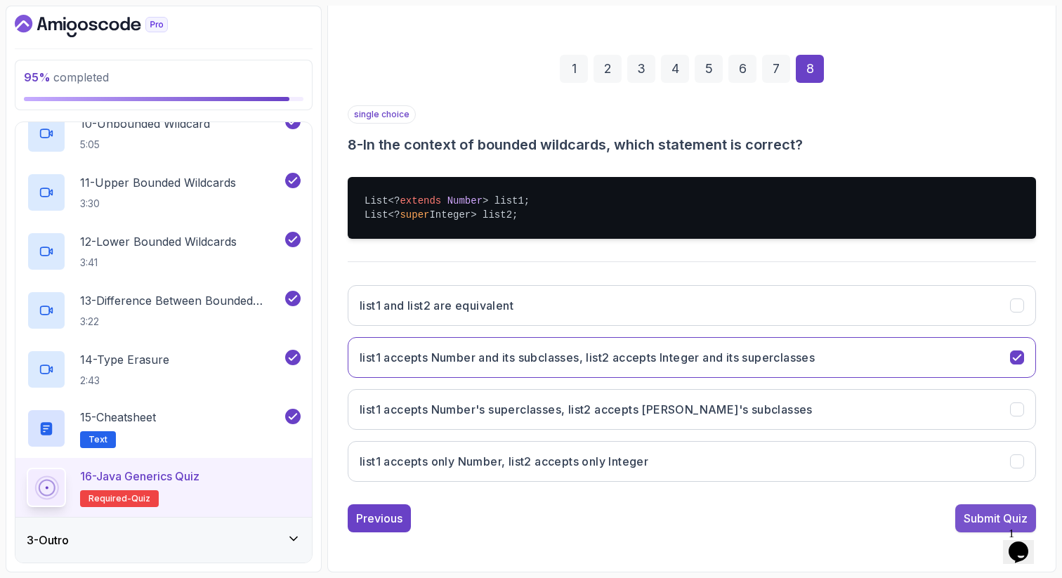
click at [978, 511] on div "Submit Quiz" at bounding box center [996, 518] width 64 height 17
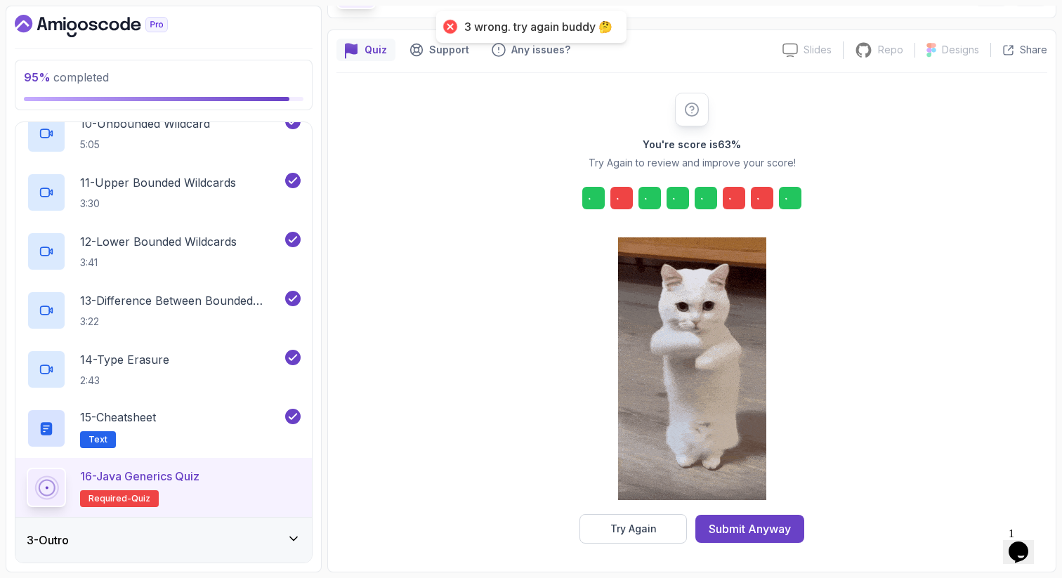
scroll to position [96, 0]
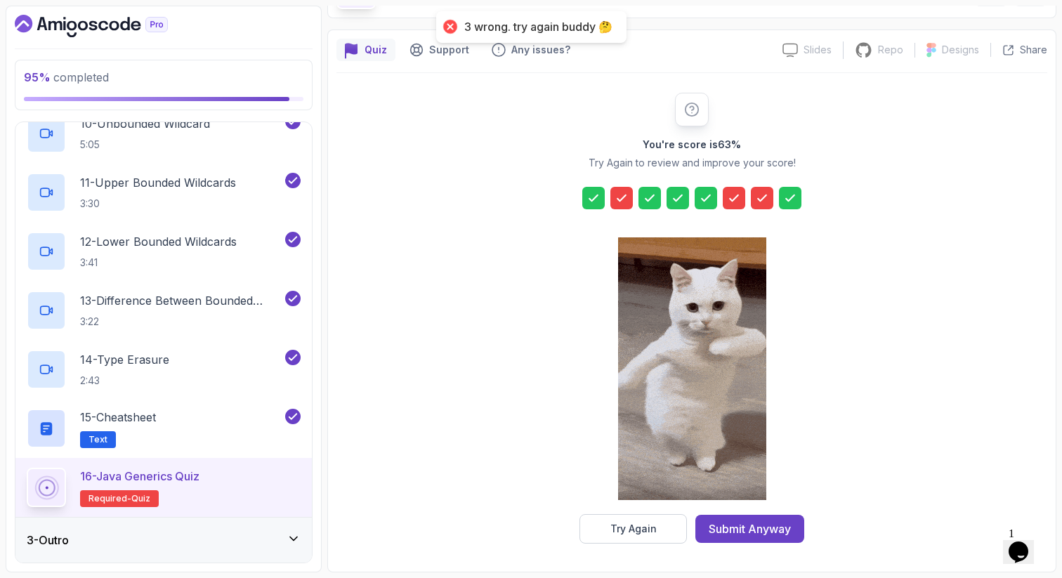
click at [619, 195] on icon at bounding box center [621, 198] width 14 height 14
click at [614, 527] on div "Try Again" at bounding box center [633, 529] width 46 height 14
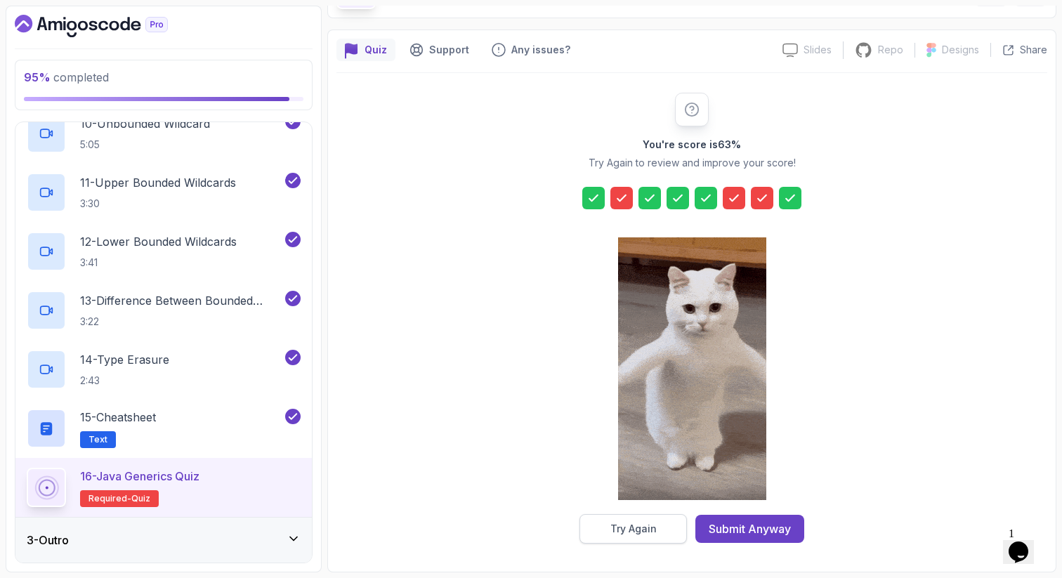
scroll to position [72, 0]
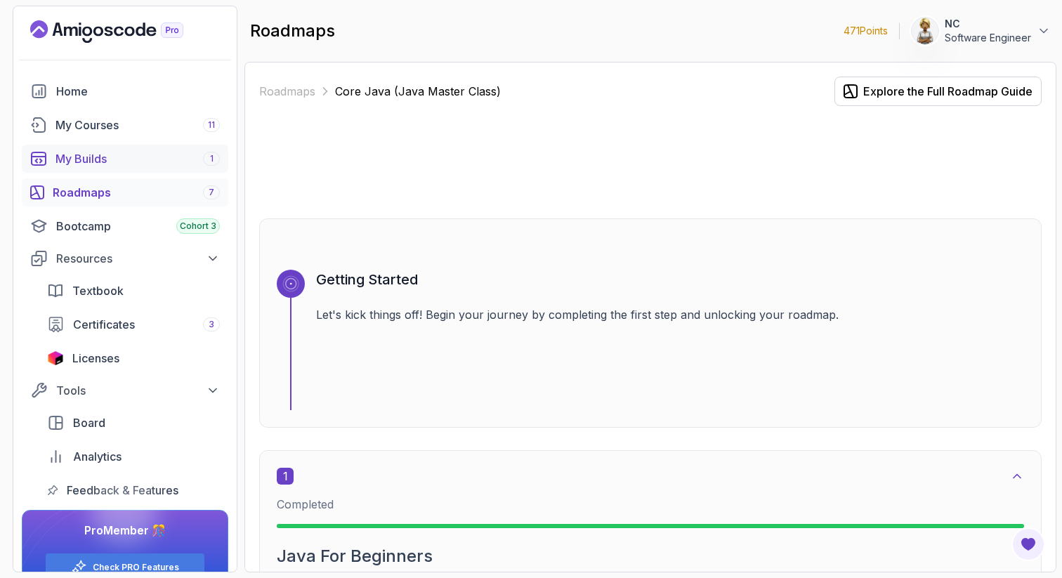
scroll to position [5761, 0]
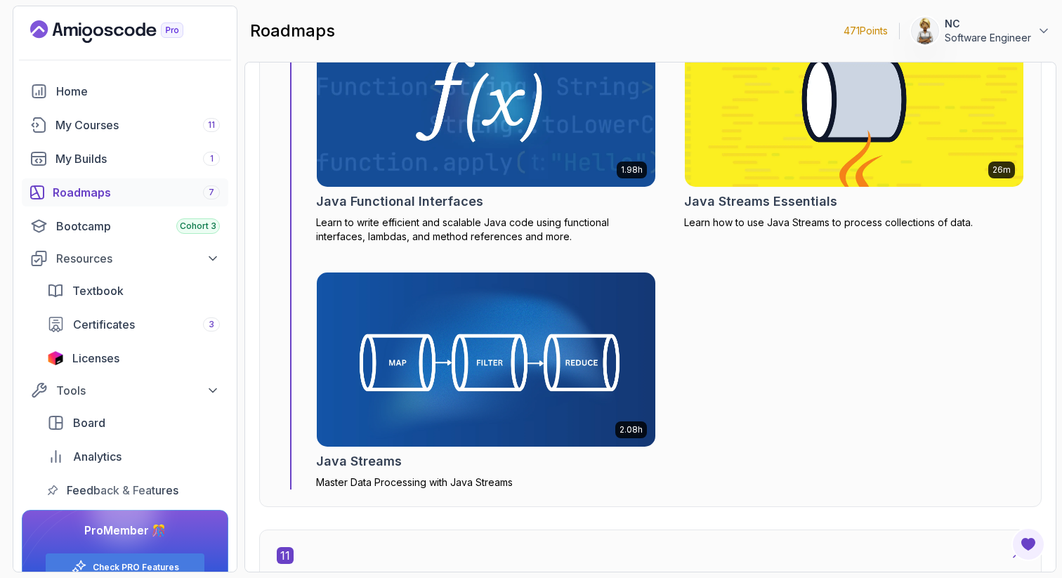
click at [88, 196] on div "Roadmaps 7" at bounding box center [136, 192] width 167 height 17
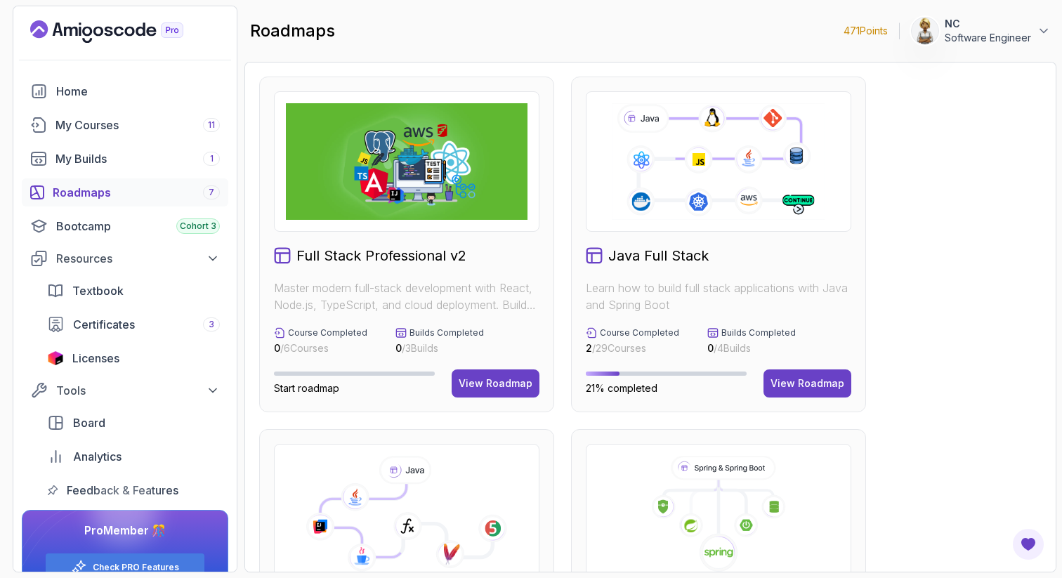
click at [504, 480] on icon at bounding box center [407, 514] width 242 height 117
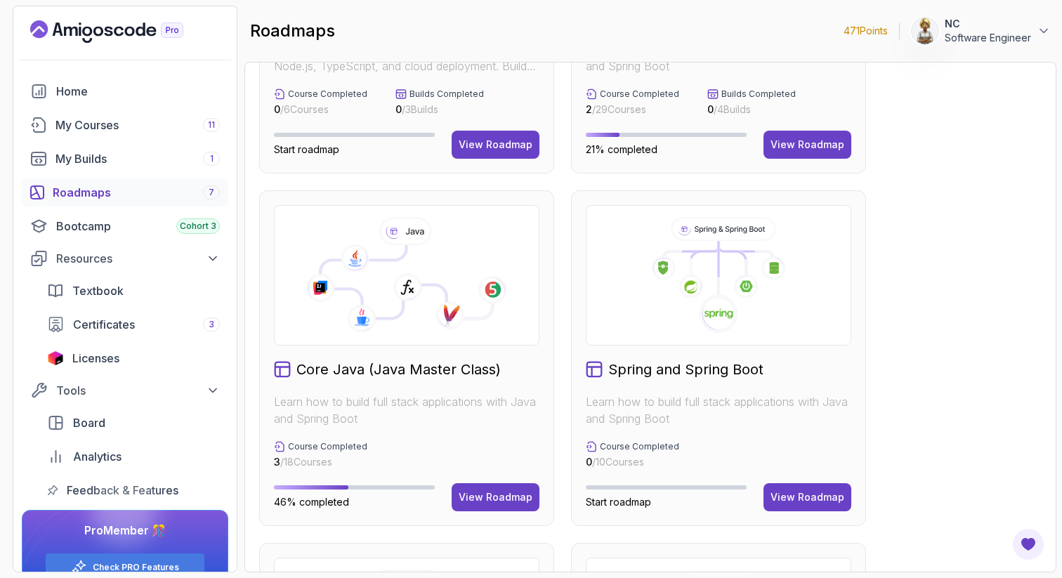
scroll to position [253, 0]
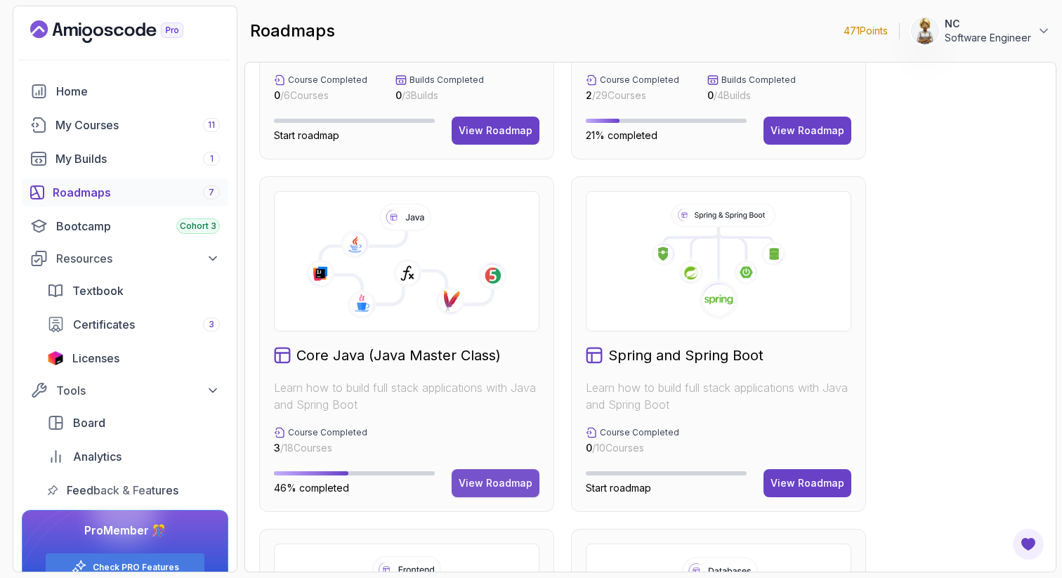
click at [504, 481] on div "View Roadmap" at bounding box center [496, 483] width 74 height 14
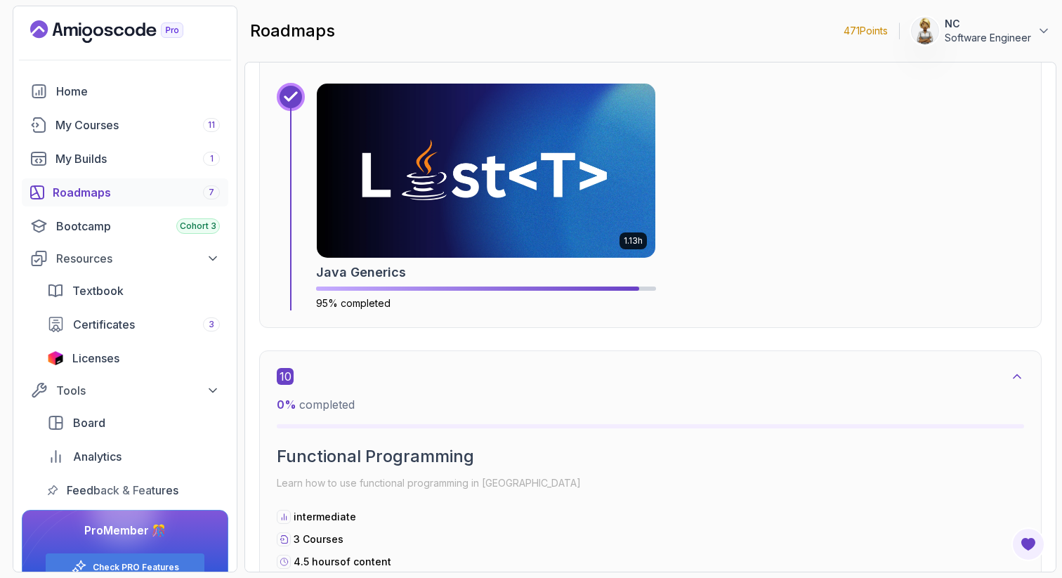
scroll to position [5127, 0]
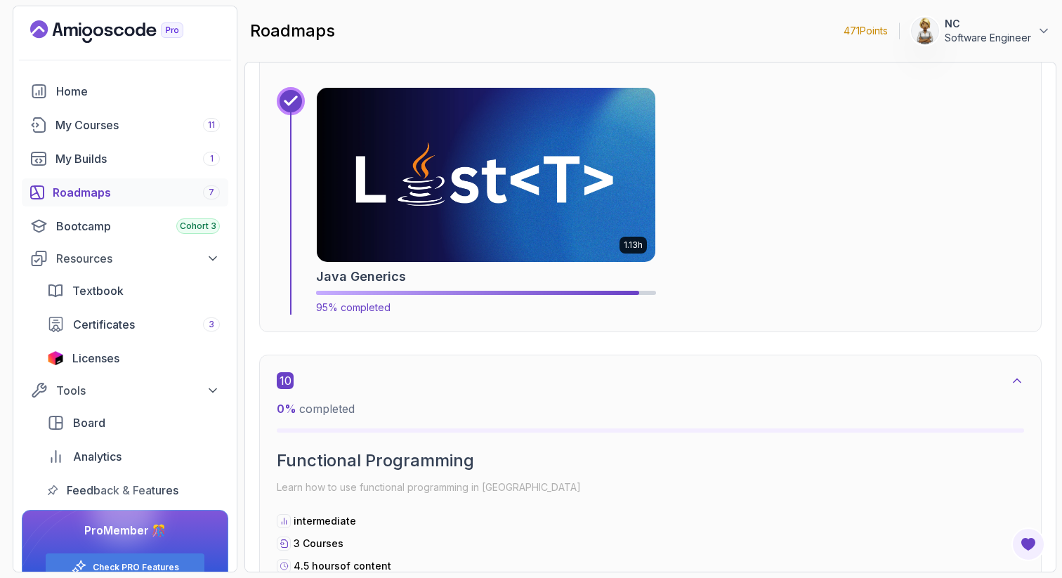
click at [563, 205] on img at bounding box center [485, 175] width 355 height 183
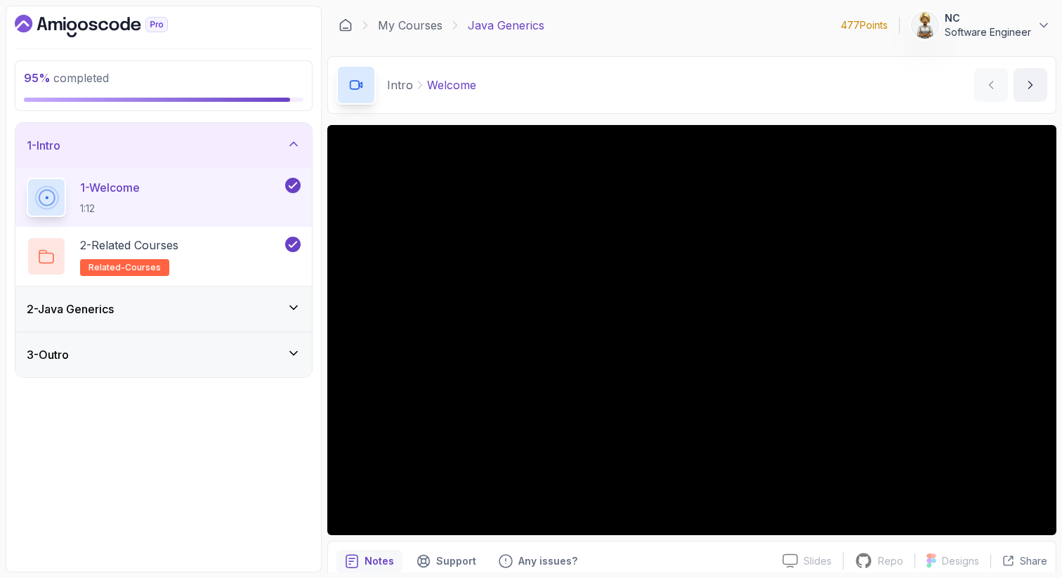
click at [107, 367] on div "3 - Outro" at bounding box center [163, 354] width 296 height 45
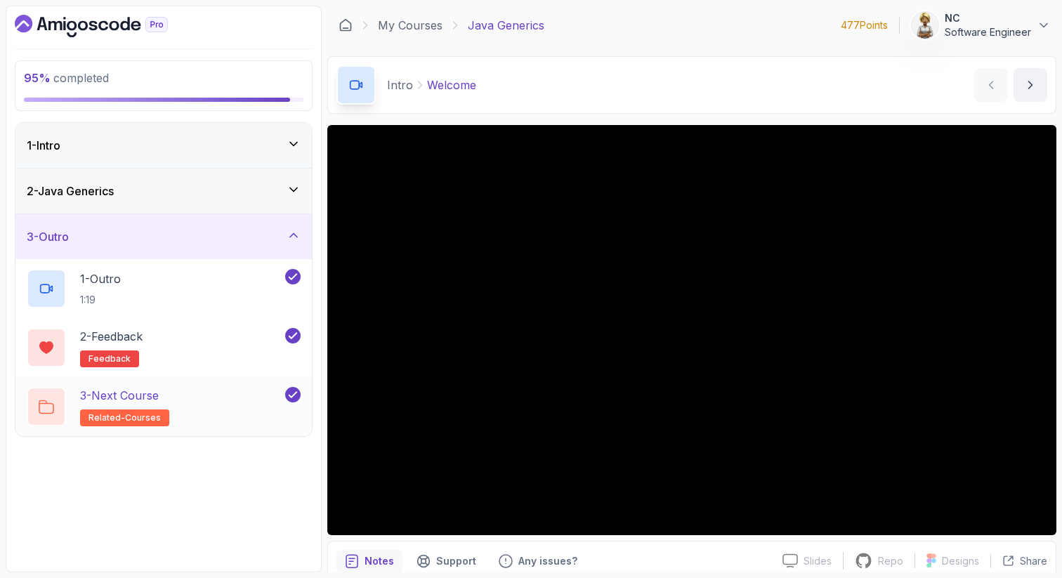
click at [129, 412] on span "related-courses" at bounding box center [124, 417] width 72 height 11
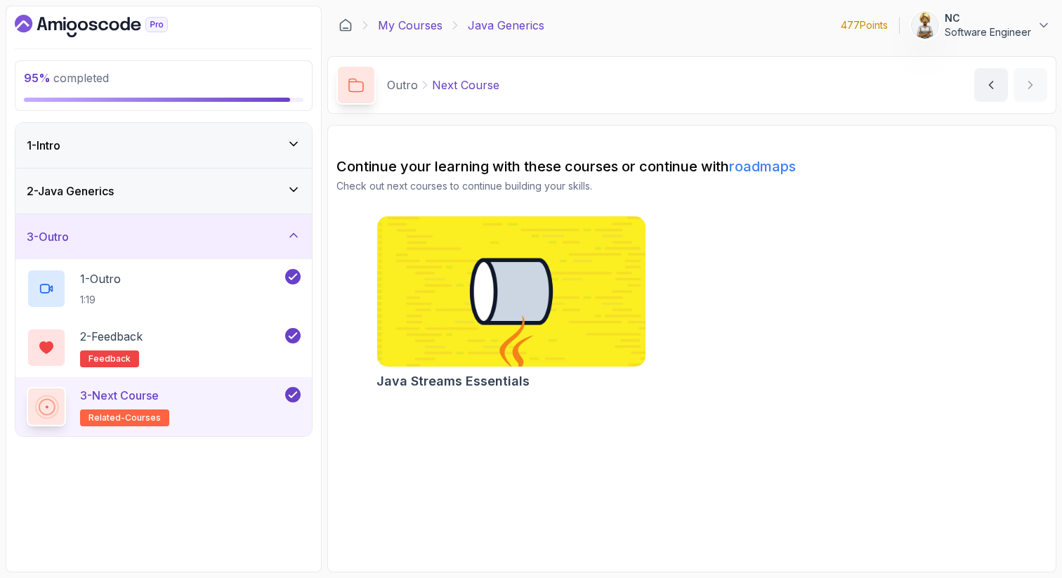
click at [413, 21] on link "My Courses" at bounding box center [410, 25] width 65 height 17
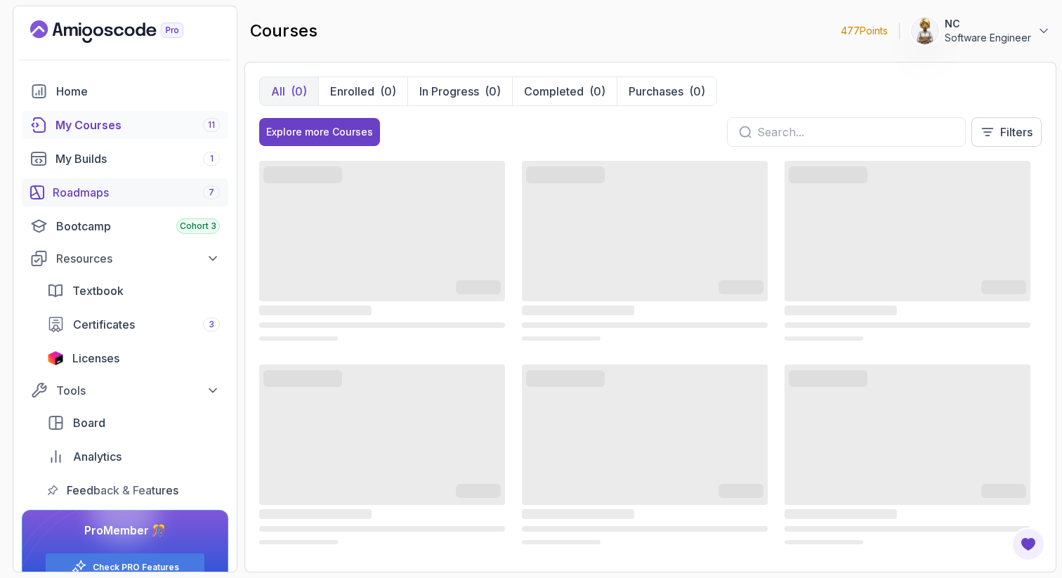
click at [91, 190] on div "Roadmaps 7" at bounding box center [136, 192] width 167 height 17
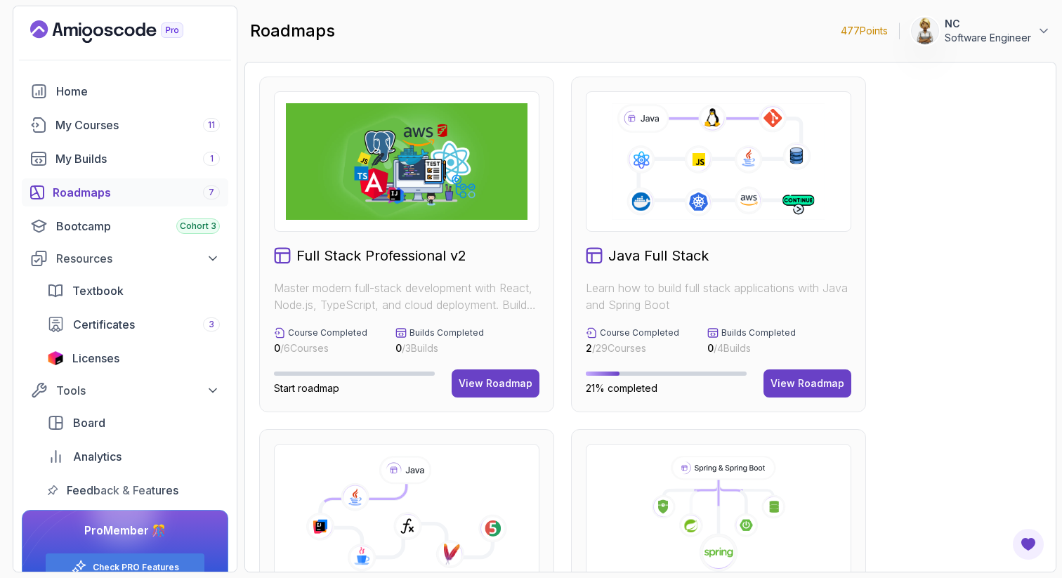
click at [468, 495] on icon at bounding box center [407, 514] width 242 height 117
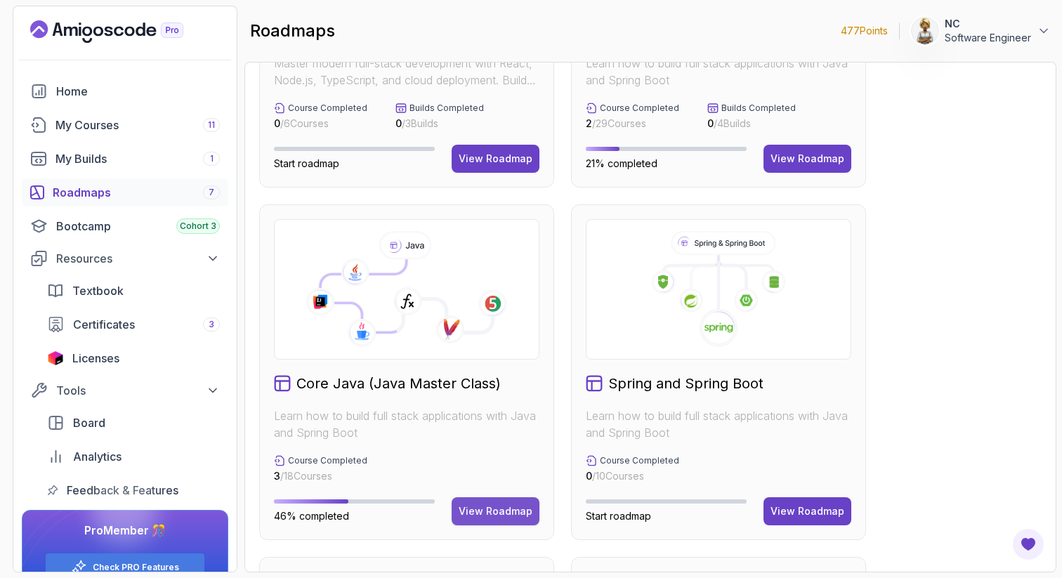
click at [515, 506] on div "View Roadmap" at bounding box center [496, 511] width 74 height 14
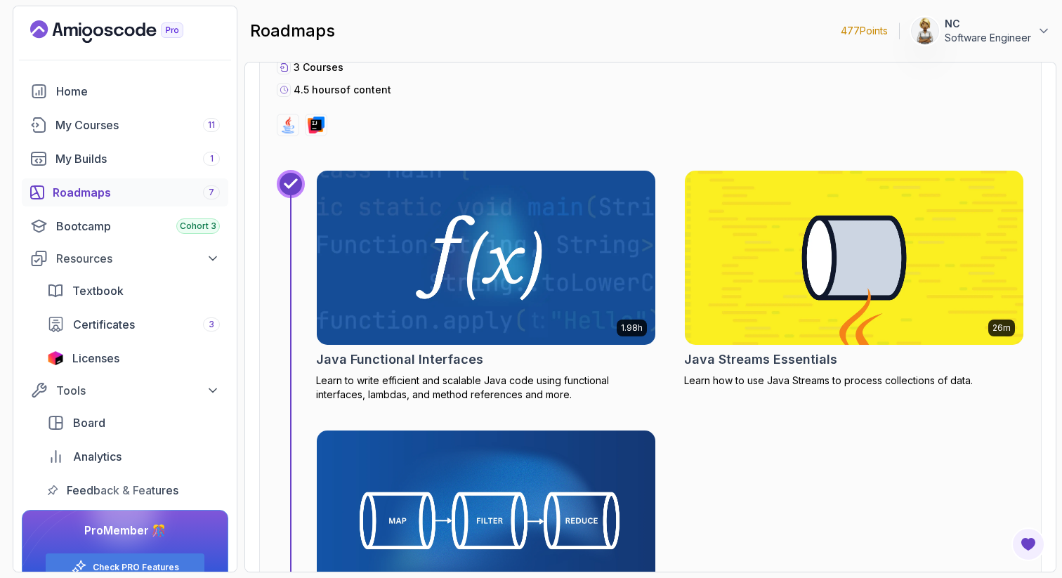
scroll to position [5604, 0]
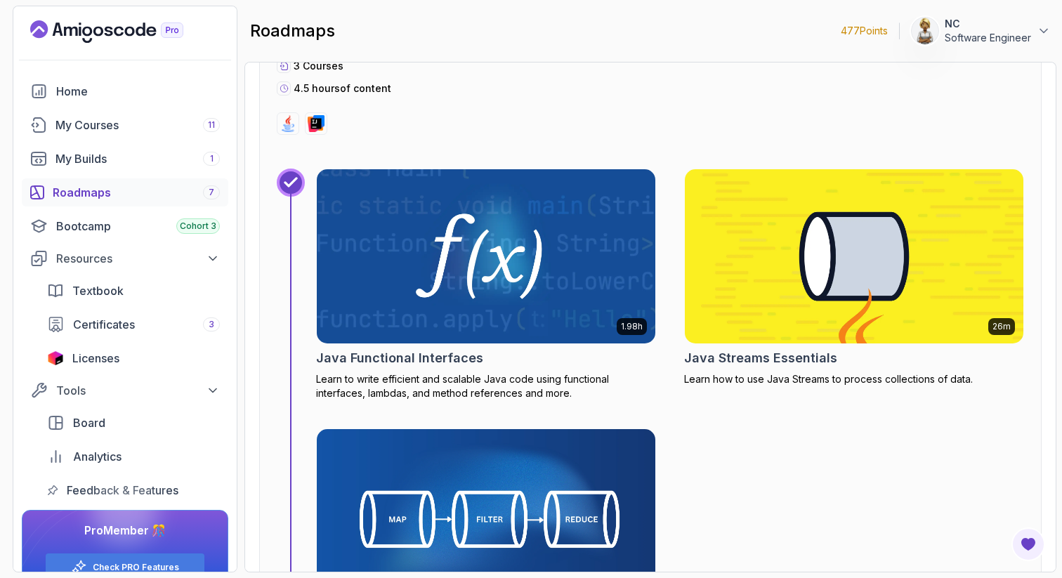
click at [888, 246] on img at bounding box center [853, 256] width 355 height 183
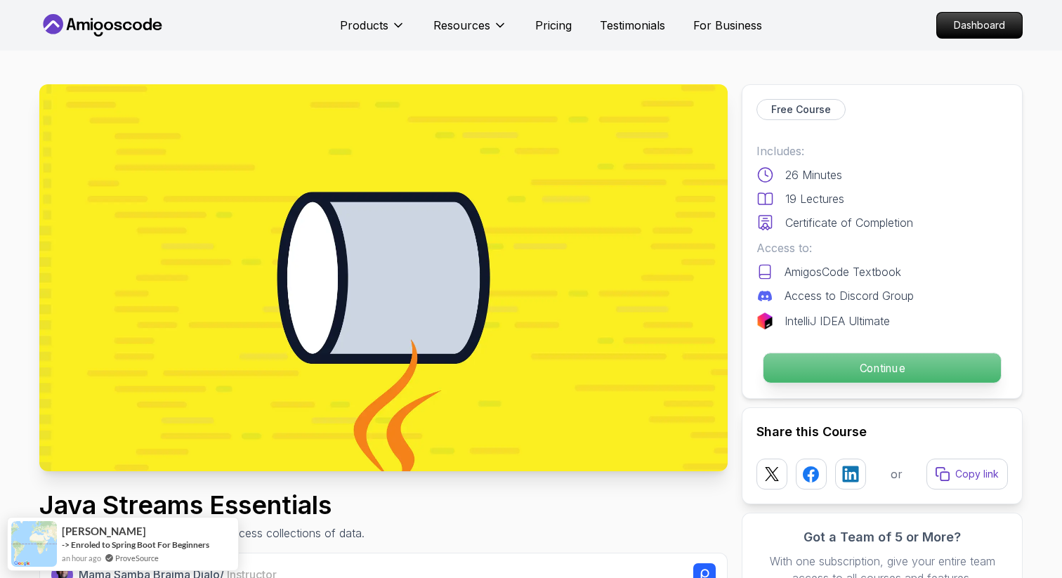
click at [791, 364] on p "Continue" at bounding box center [881, 367] width 237 height 29
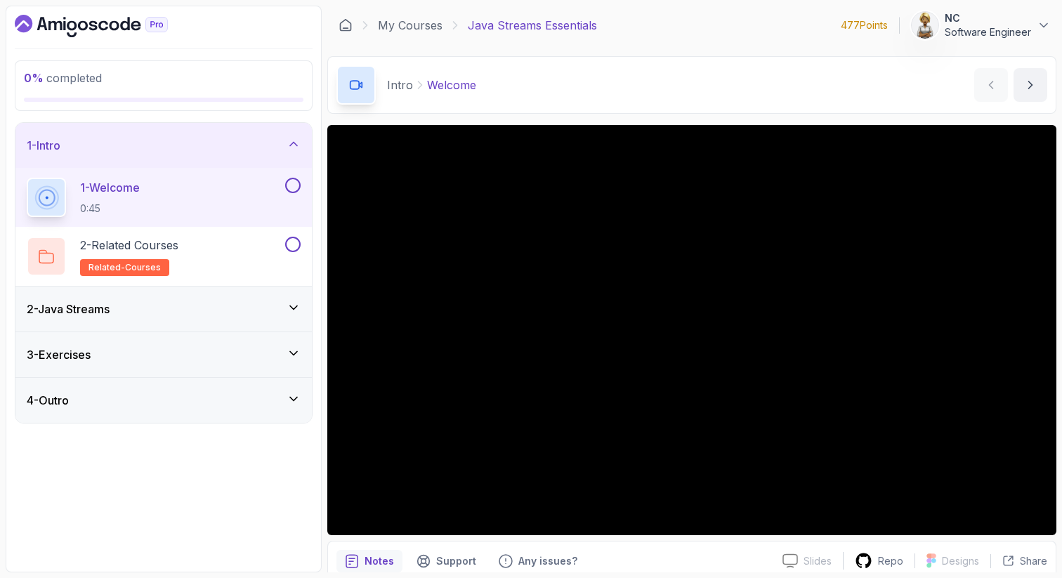
click at [104, 182] on p "1 - Welcome" at bounding box center [110, 187] width 60 height 17
click at [190, 201] on div "1 - Welcome 0:45" at bounding box center [155, 197] width 256 height 39
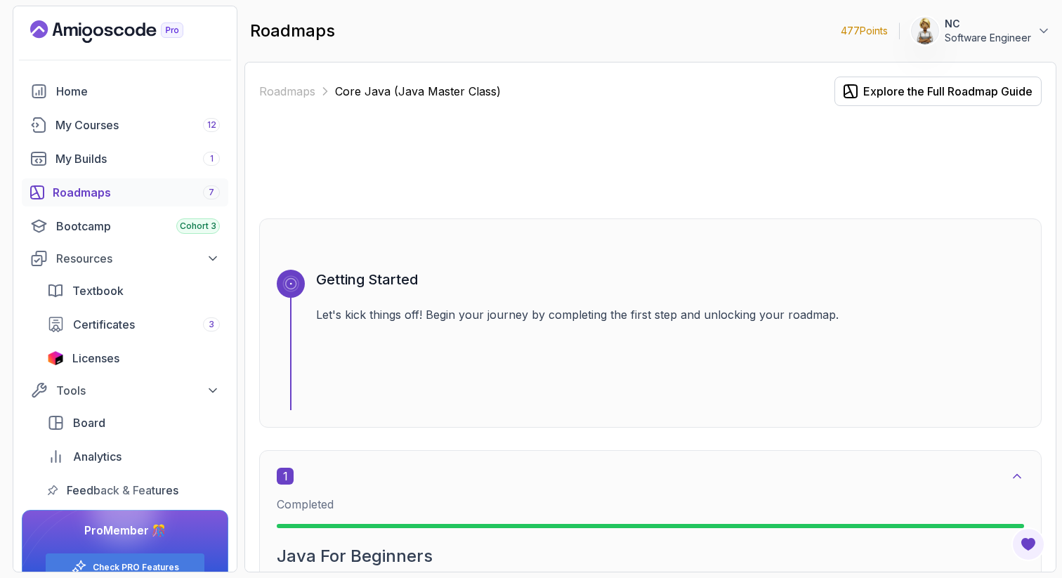
click at [853, 194] on div at bounding box center [650, 162] width 782 height 67
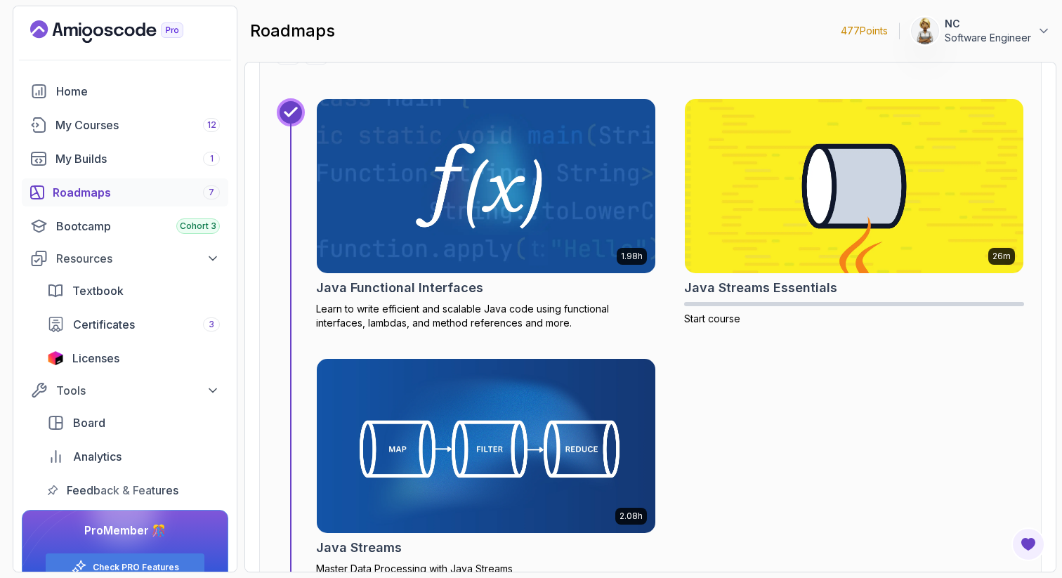
scroll to position [5702, 0]
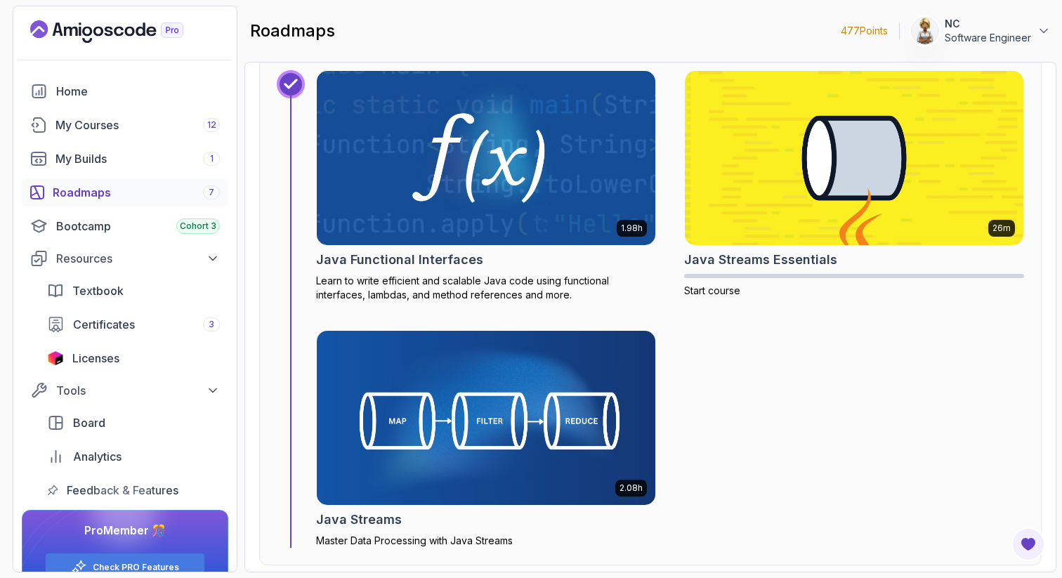
click at [626, 149] on img at bounding box center [485, 158] width 355 height 183
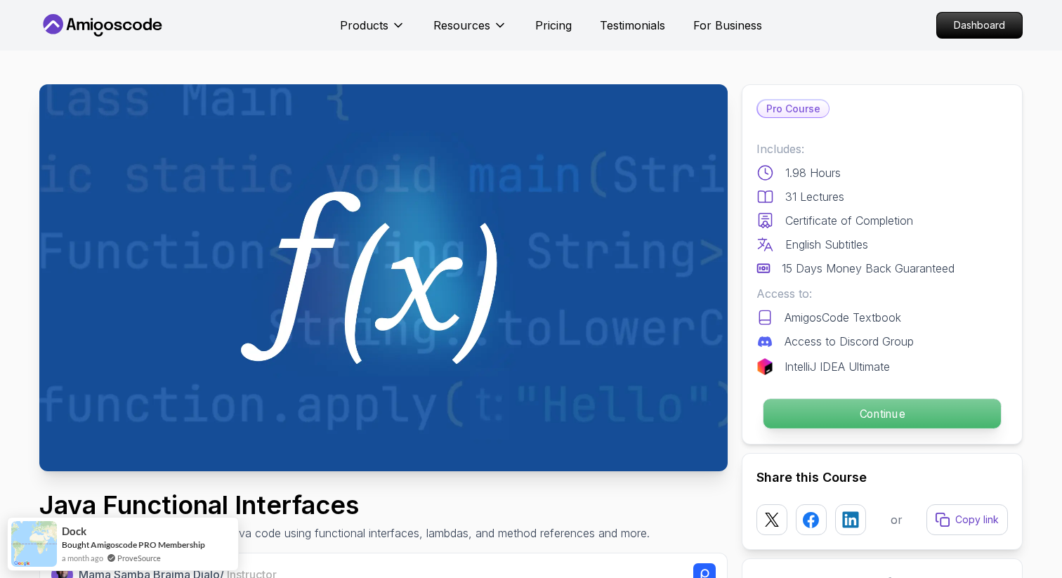
click at [827, 412] on p "Continue" at bounding box center [881, 413] width 237 height 29
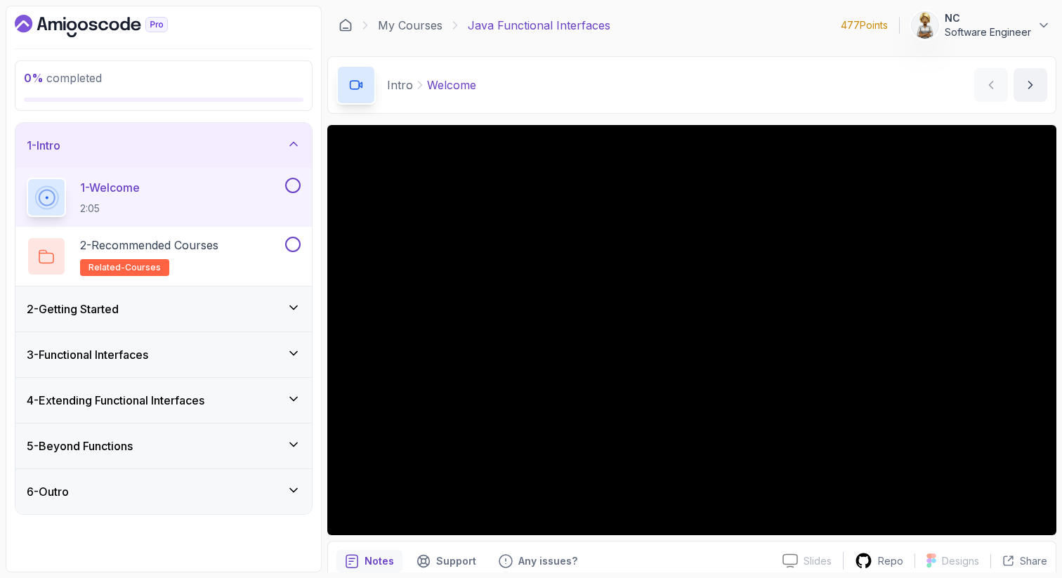
click at [140, 190] on p "1 - Welcome" at bounding box center [110, 187] width 60 height 17
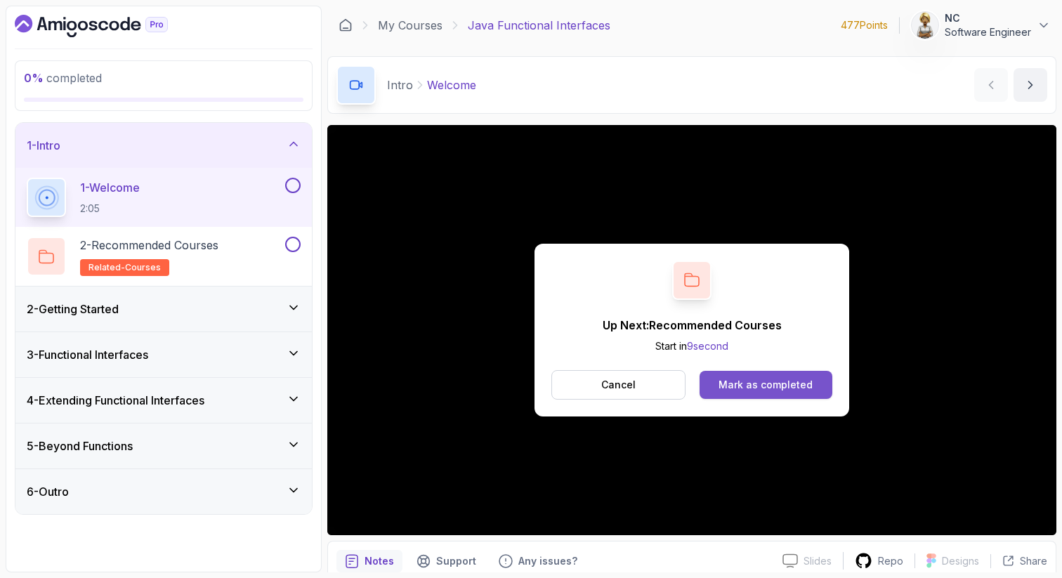
click at [728, 387] on div "Mark as completed" at bounding box center [765, 385] width 94 height 14
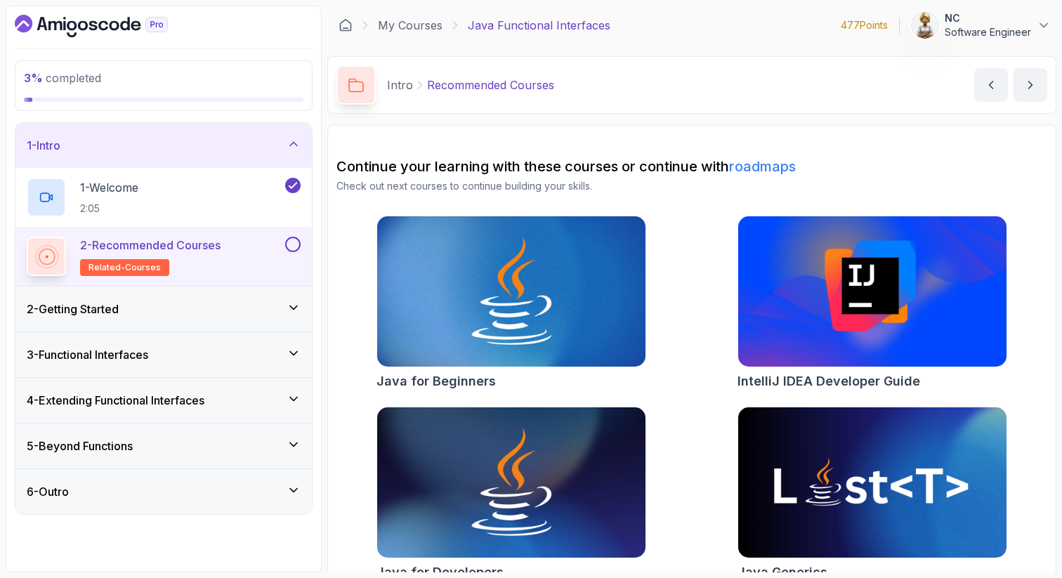
click at [709, 439] on div "Java for Beginners IntelliJ IDEA Developer Guide Java for Developers Java Gener…" at bounding box center [691, 401] width 711 height 371
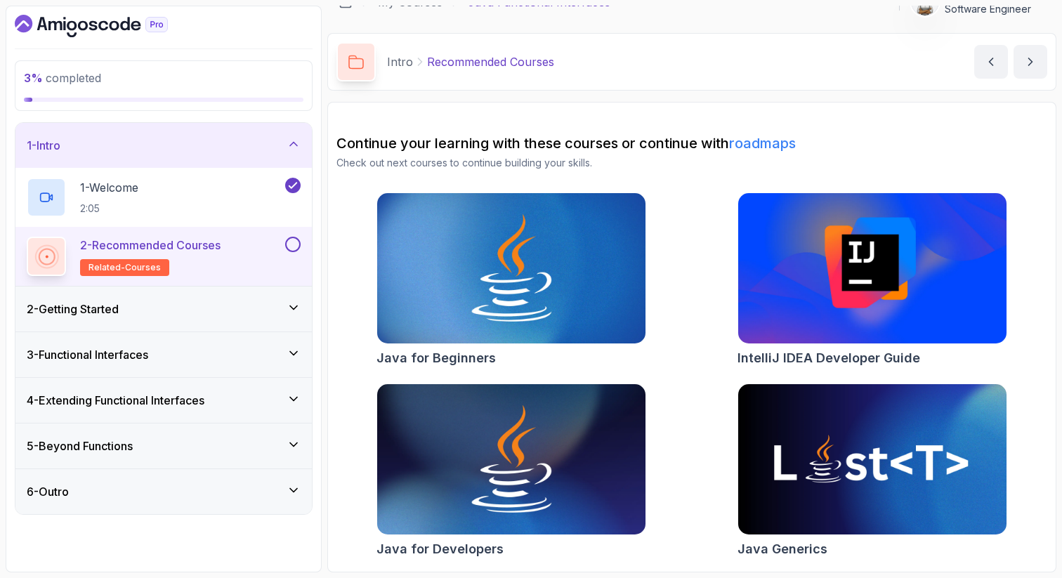
click at [292, 245] on button at bounding box center [292, 244] width 15 height 15
click at [298, 144] on icon at bounding box center [294, 144] width 14 height 14
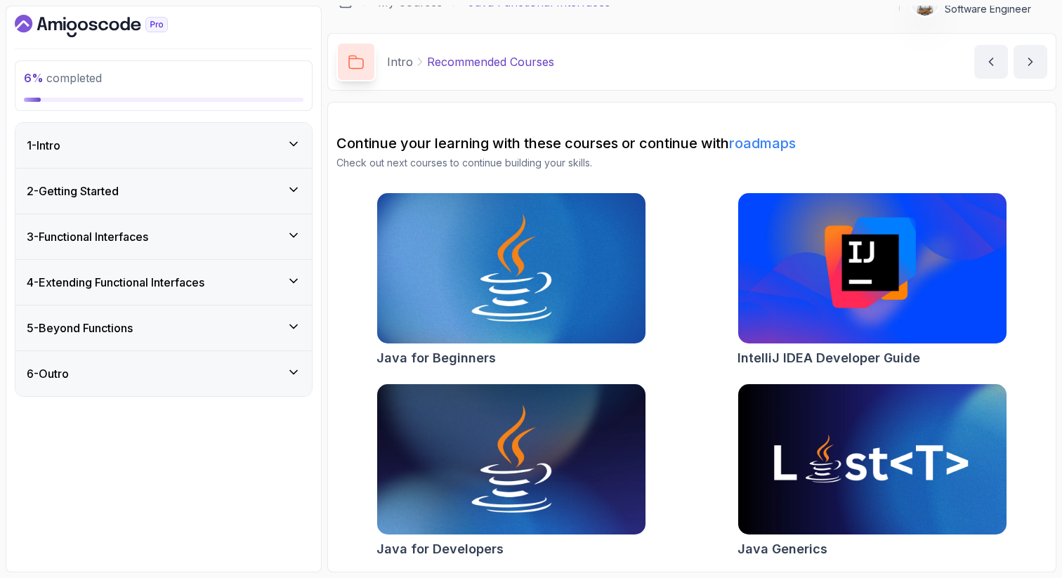
click at [294, 185] on icon at bounding box center [294, 190] width 14 height 14
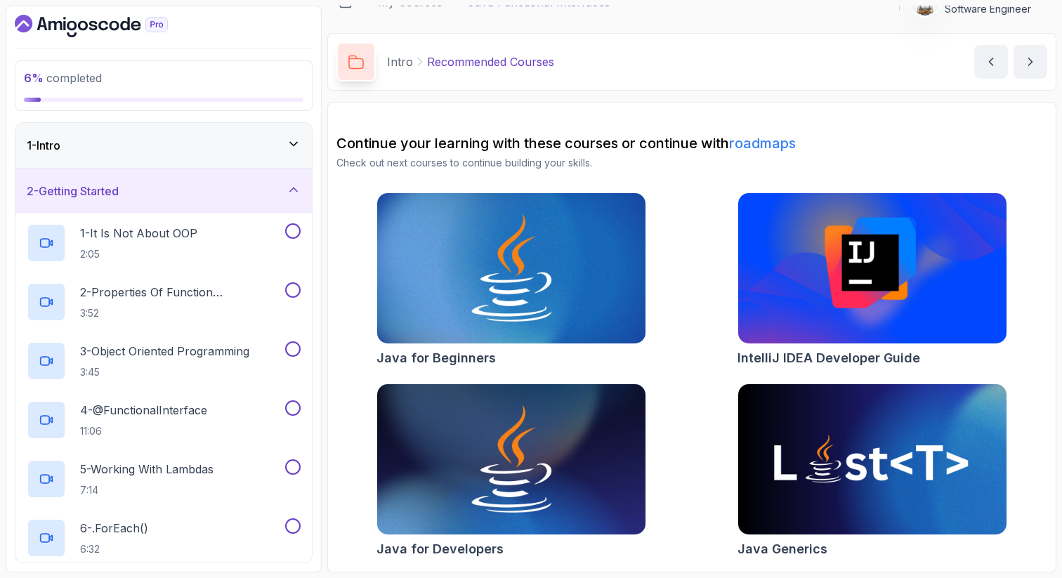
click at [294, 185] on icon at bounding box center [294, 190] width 14 height 14
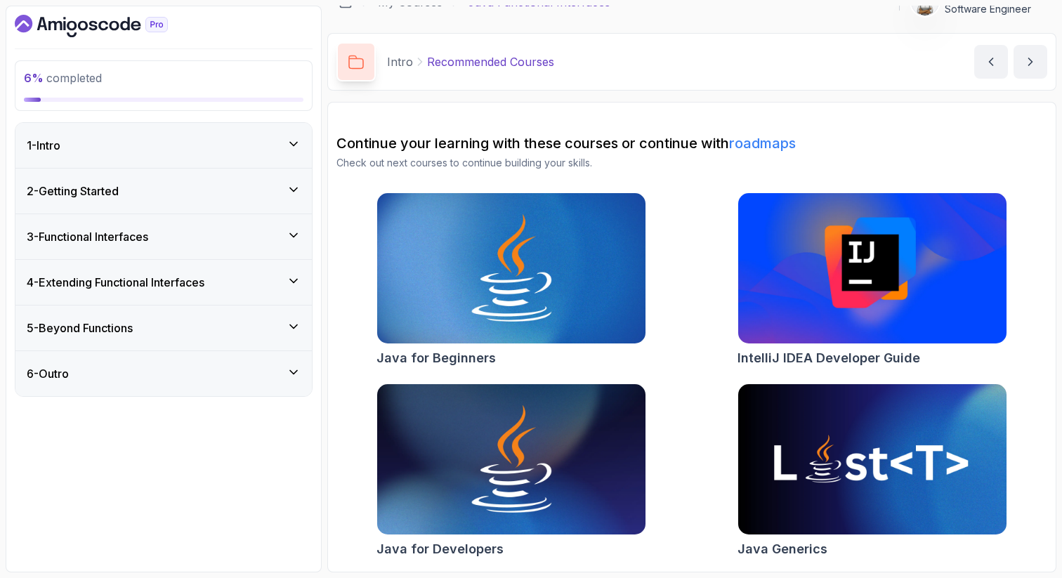
click at [721, 12] on div "My Courses Java Functional Interfaces 477 Points NC Software Engineer" at bounding box center [691, 1] width 729 height 39
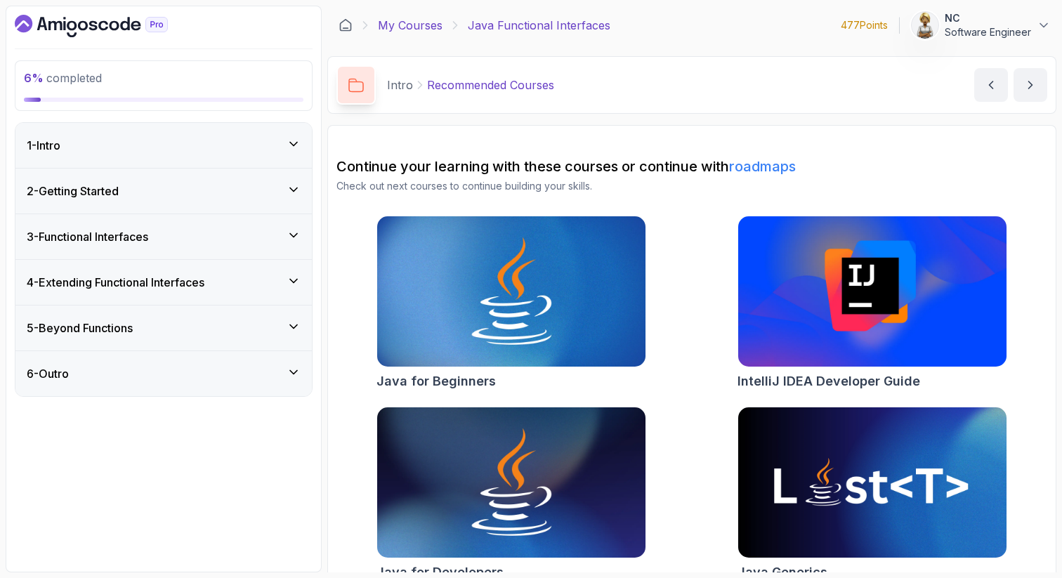
click at [417, 24] on link "My Courses" at bounding box center [410, 25] width 65 height 17
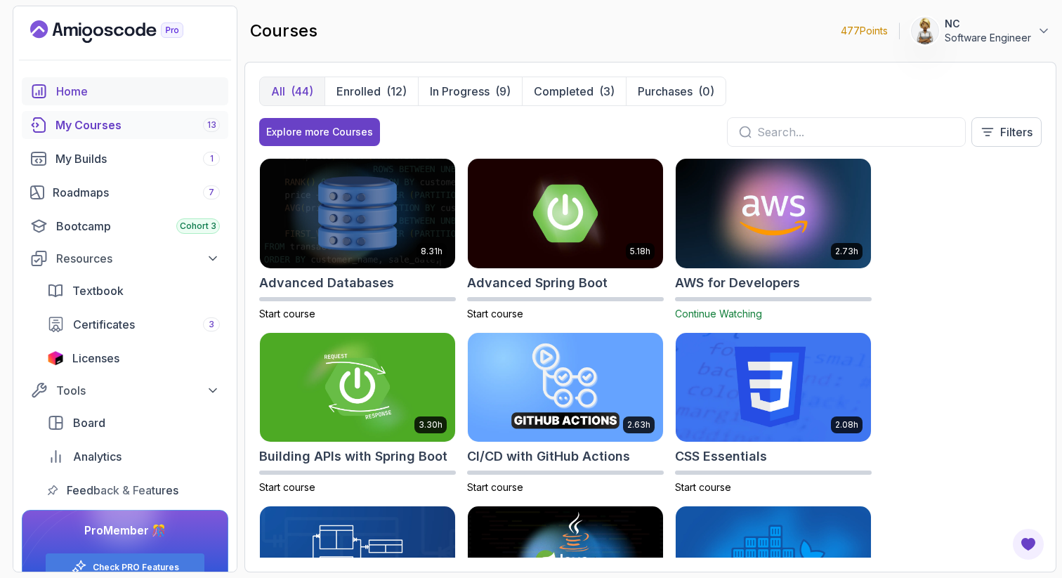
click at [77, 96] on div "Home" at bounding box center [138, 91] width 164 height 17
